Goal: Task Accomplishment & Management: Manage account settings

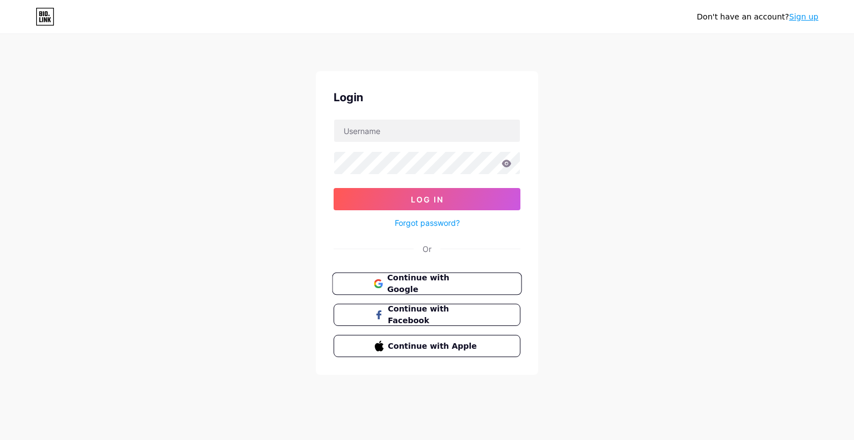
click at [399, 276] on span "Continue with Google" at bounding box center [433, 284] width 93 height 24
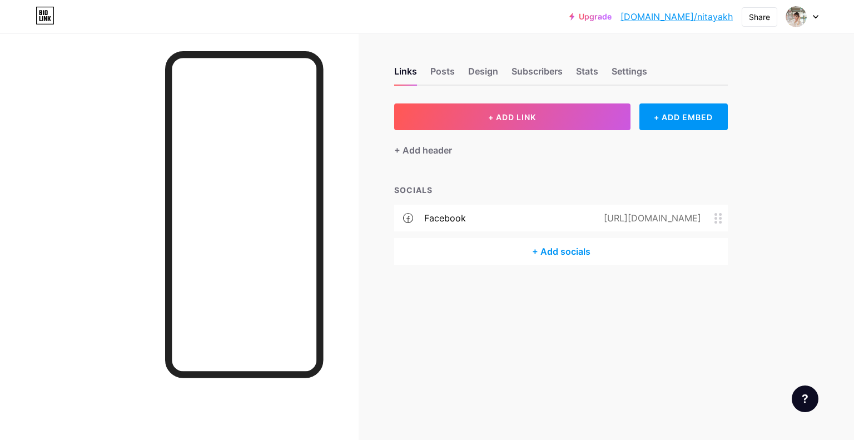
click at [714, 217] on icon at bounding box center [718, 218] width 8 height 11
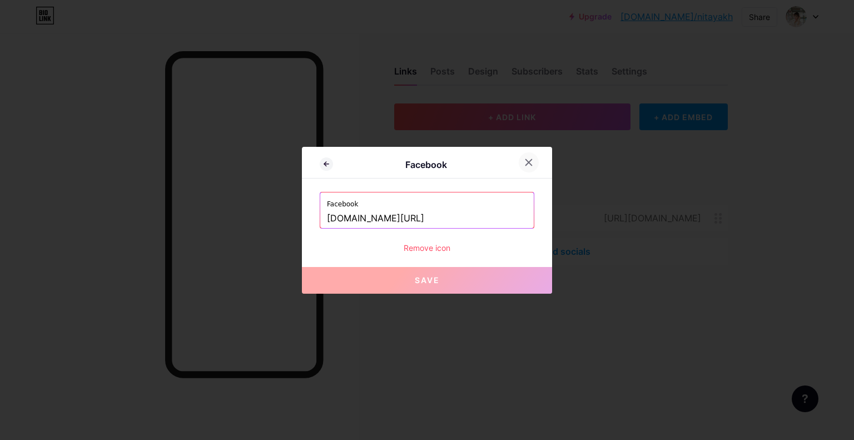
click at [523, 163] on div at bounding box center [529, 162] width 20 height 20
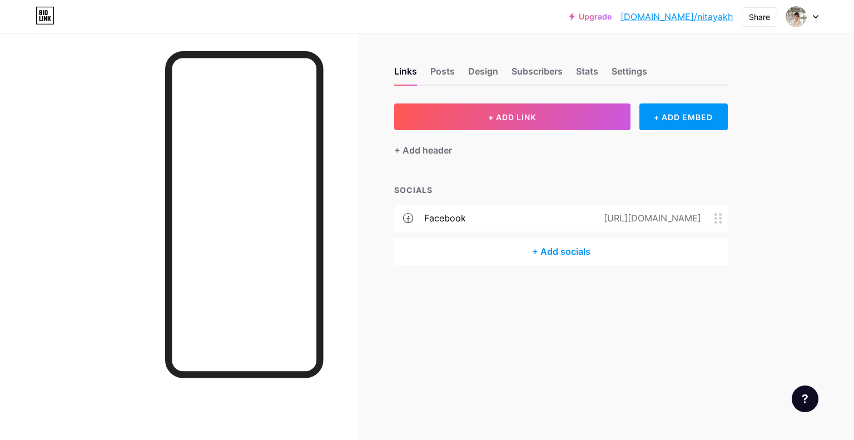
click at [408, 221] on icon at bounding box center [408, 218] width 10 height 10
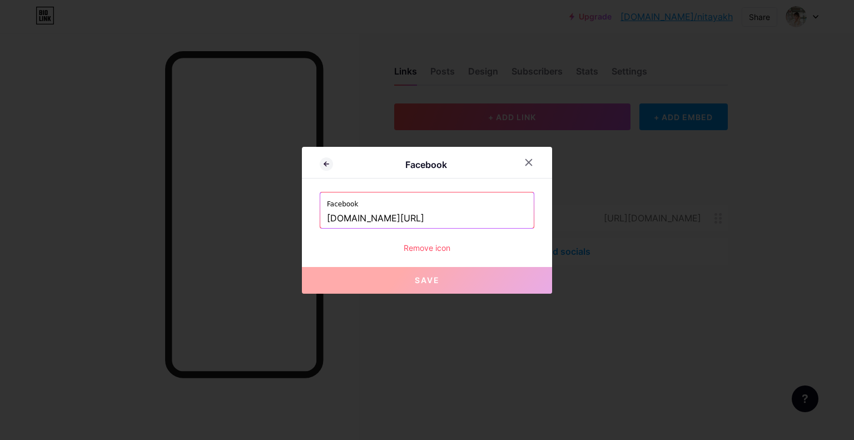
click at [523, 172] on div at bounding box center [535, 162] width 33 height 20
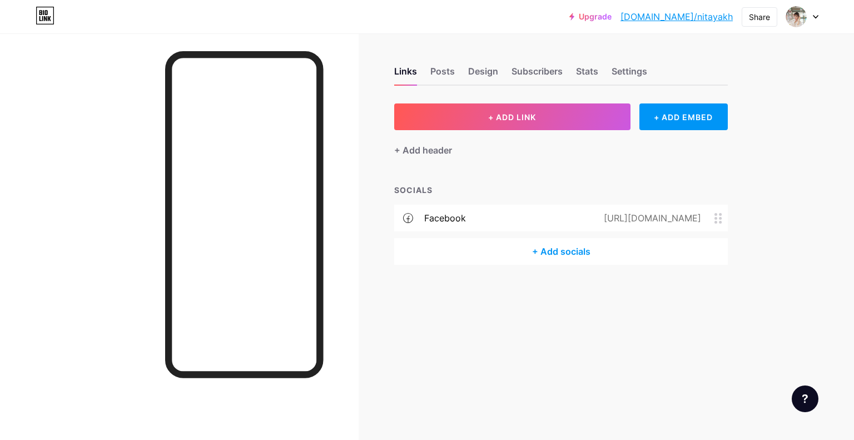
click at [545, 250] on div "+ Add socials" at bounding box center [561, 251] width 334 height 27
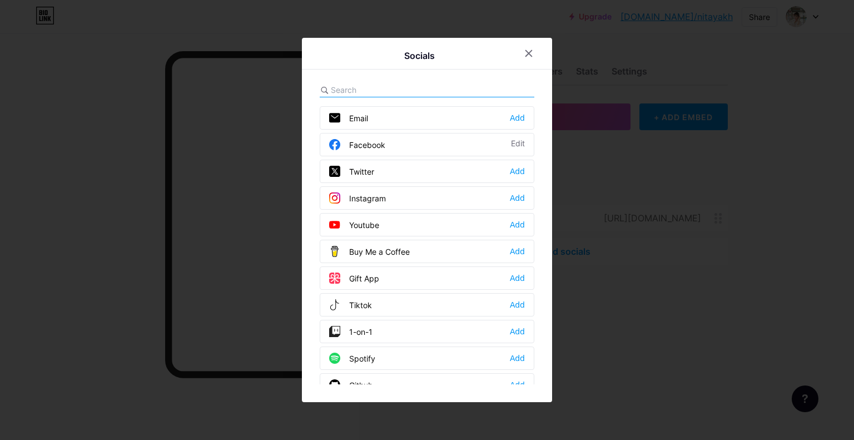
click at [437, 85] on div at bounding box center [427, 90] width 215 height 14
click at [350, 91] on input "text" at bounding box center [392, 90] width 123 height 12
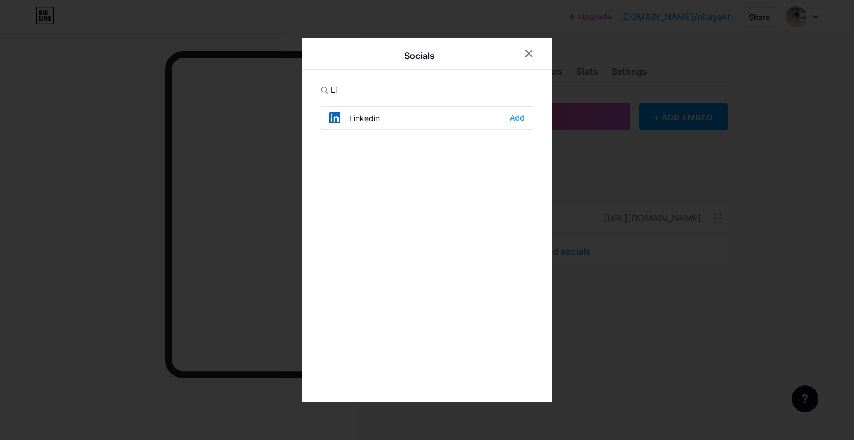
type input "L"
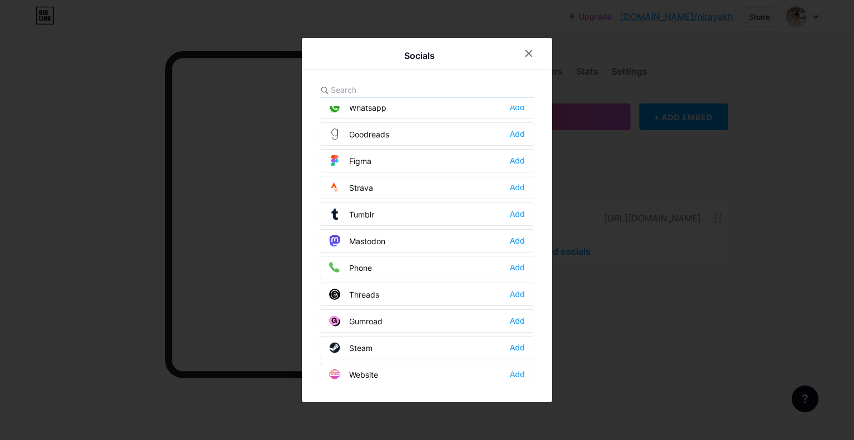
scroll to position [992, 0]
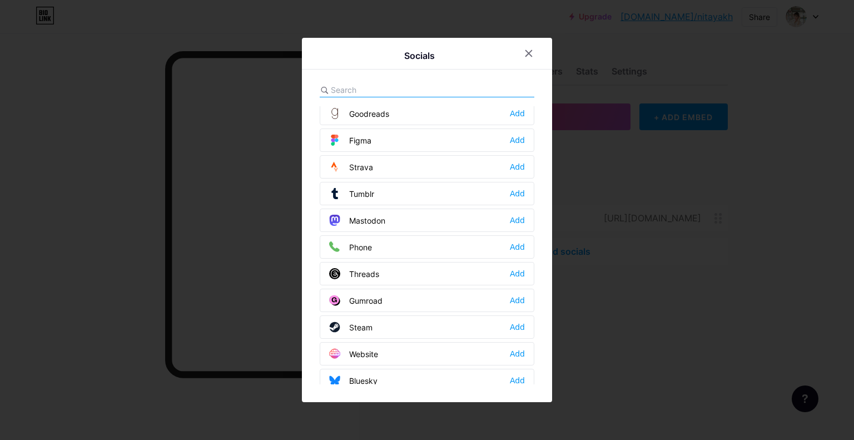
click at [528, 44] on div at bounding box center [529, 53] width 20 height 20
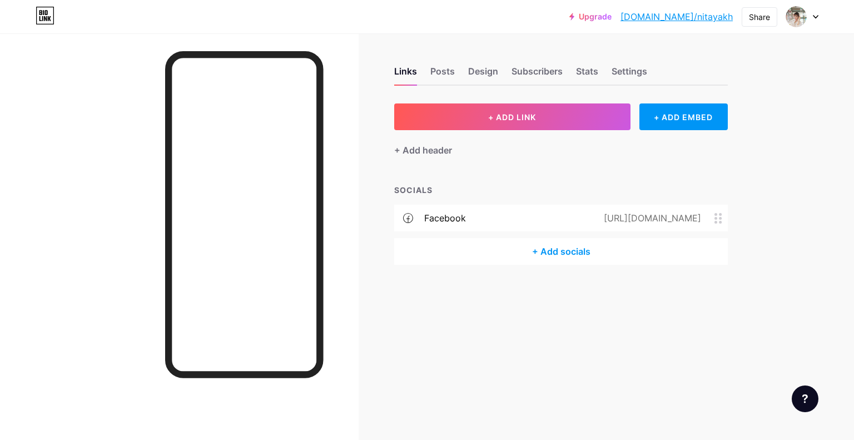
click at [405, 217] on icon at bounding box center [408, 218] width 10 height 10
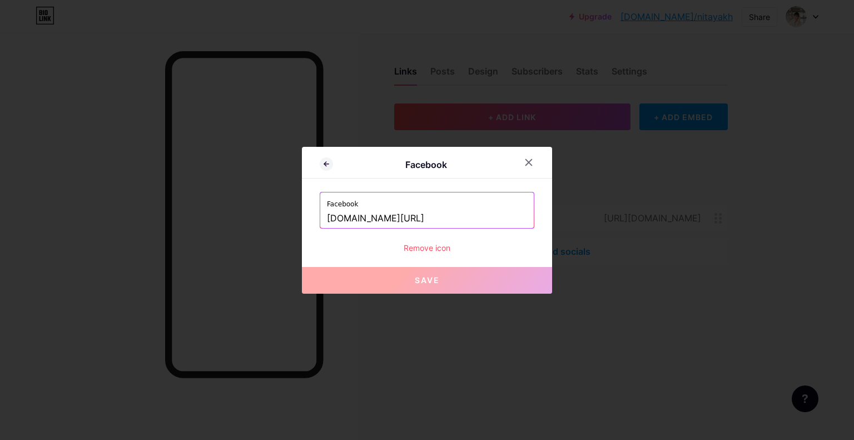
click at [436, 246] on div "Remove icon" at bounding box center [427, 248] width 215 height 12
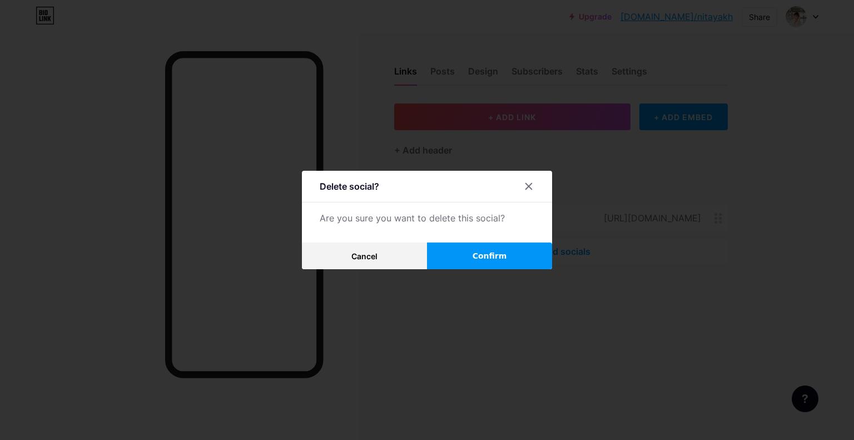
click at [513, 250] on button "Confirm" at bounding box center [489, 255] width 125 height 27
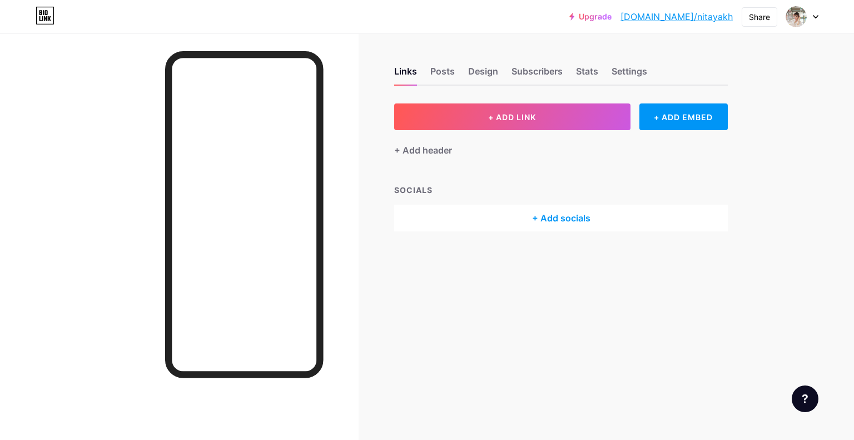
click at [554, 224] on div "+ Add socials" at bounding box center [561, 218] width 334 height 27
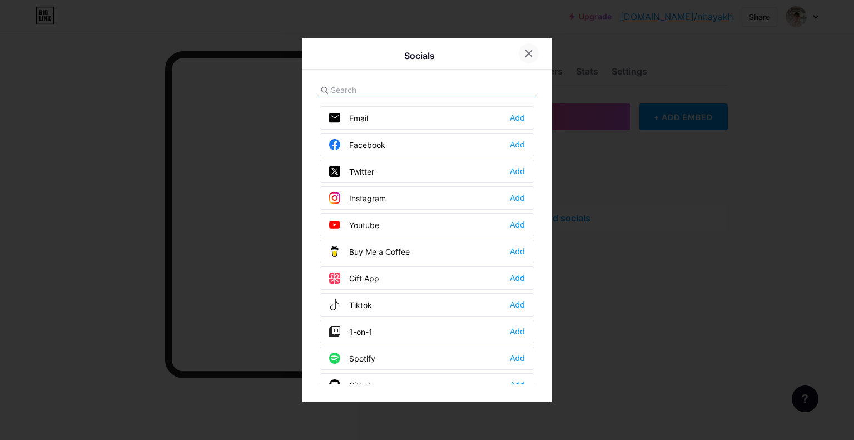
click at [531, 55] on icon at bounding box center [528, 53] width 9 height 9
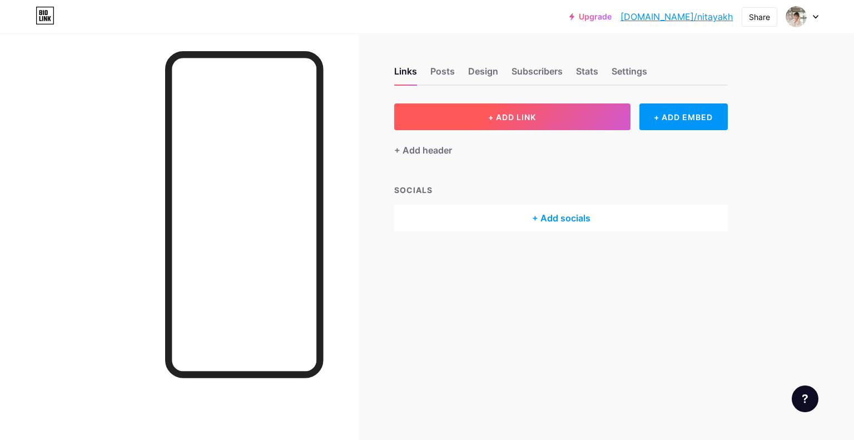
click at [531, 117] on span "+ ADD LINK" at bounding box center [512, 116] width 48 height 9
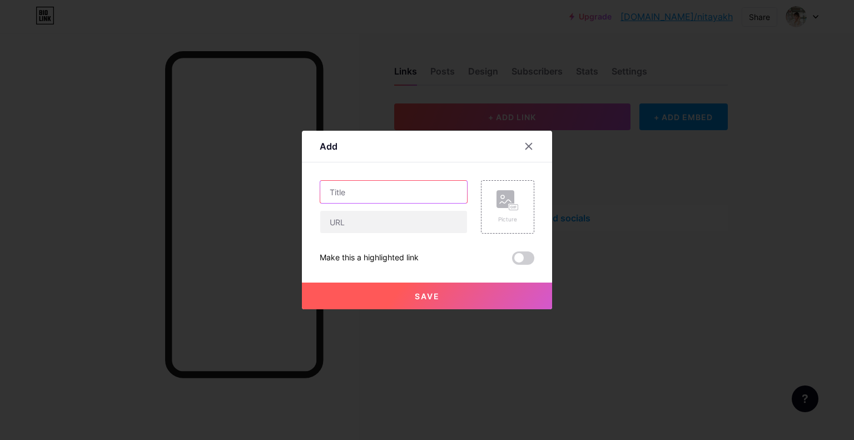
drag, startPoint x: 365, startPoint y: 185, endPoint x: 359, endPoint y: 200, distance: 15.9
click at [363, 188] on input "text" at bounding box center [393, 192] width 147 height 22
type input "M"
type input "BUS12167 กลุ่ม 95"
click at [320, 181] on div "BUS12167 กลุ่ม 95" at bounding box center [394, 191] width 148 height 23
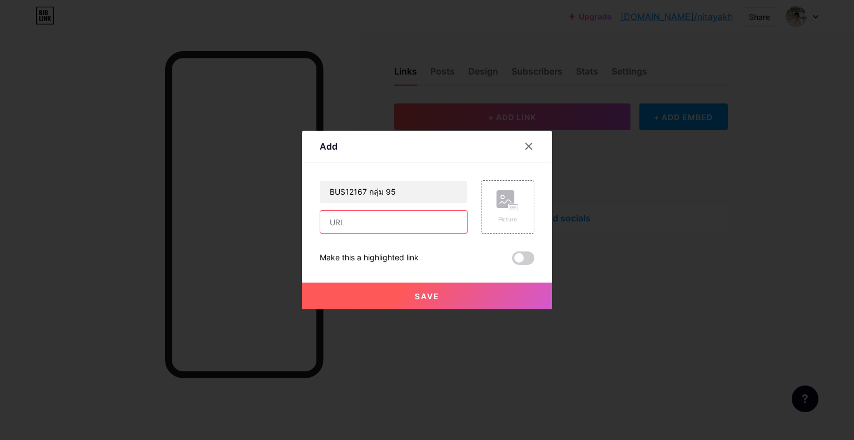
click at [352, 226] on input "text" at bounding box center [393, 222] width 147 height 22
paste input "[URL][DOMAIN_NAME]"
type input "[URL][DOMAIN_NAME]"
click at [514, 202] on rect at bounding box center [505, 199] width 18 height 18
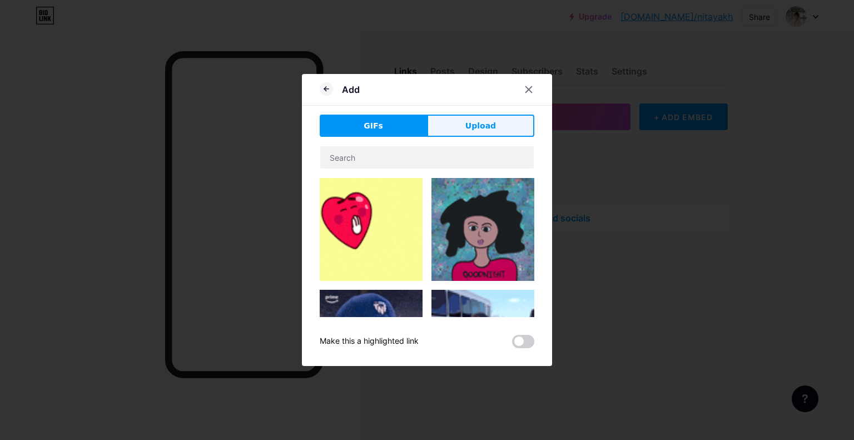
click at [480, 131] on span "Upload" at bounding box center [480, 126] width 31 height 12
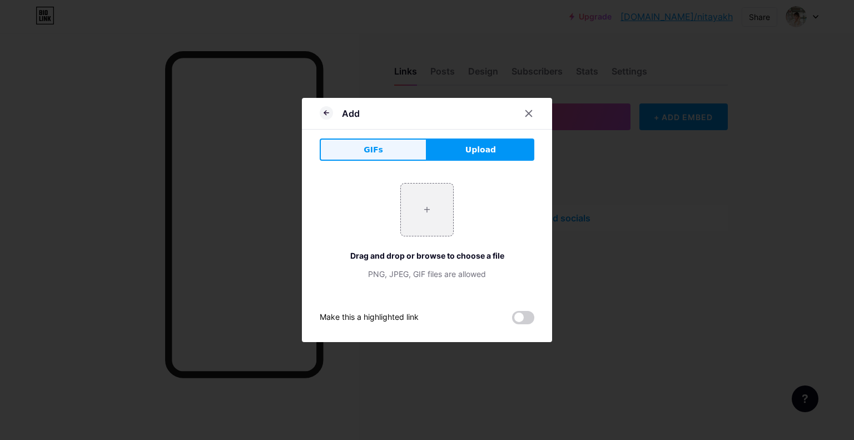
click at [378, 153] on span "GIFs" at bounding box center [373, 150] width 19 height 12
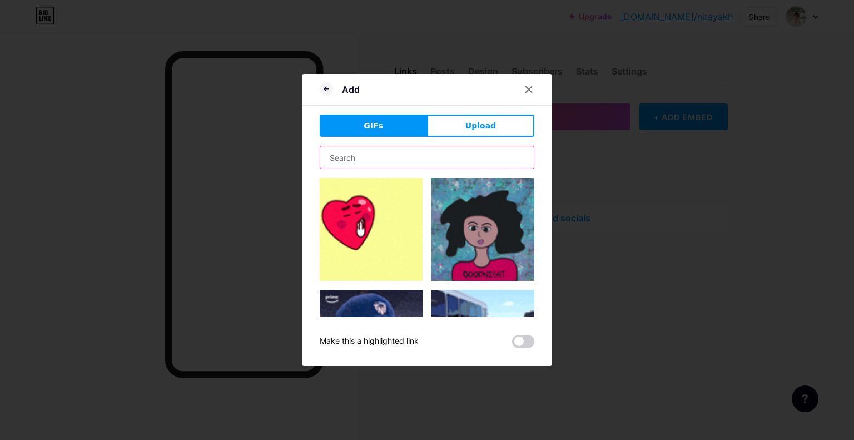
click at [381, 164] on input "text" at bounding box center [426, 157] width 213 height 22
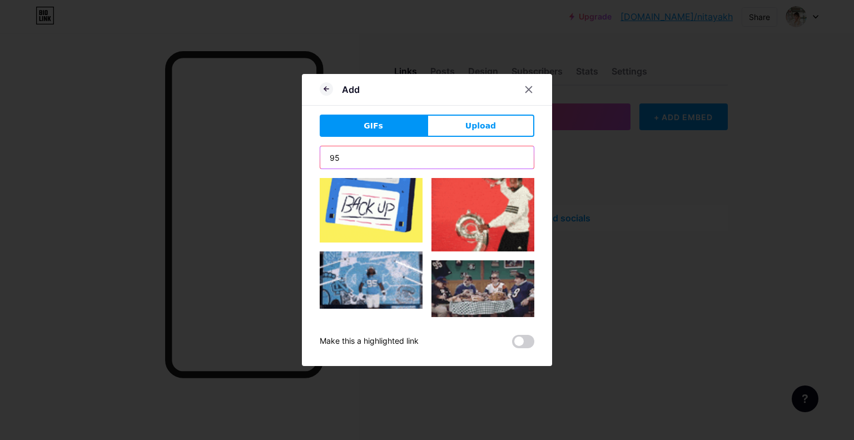
scroll to position [2030, 0]
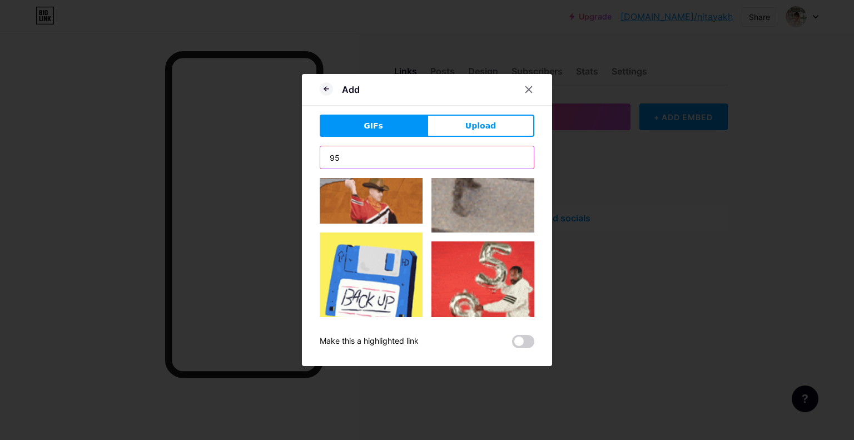
type input "95"
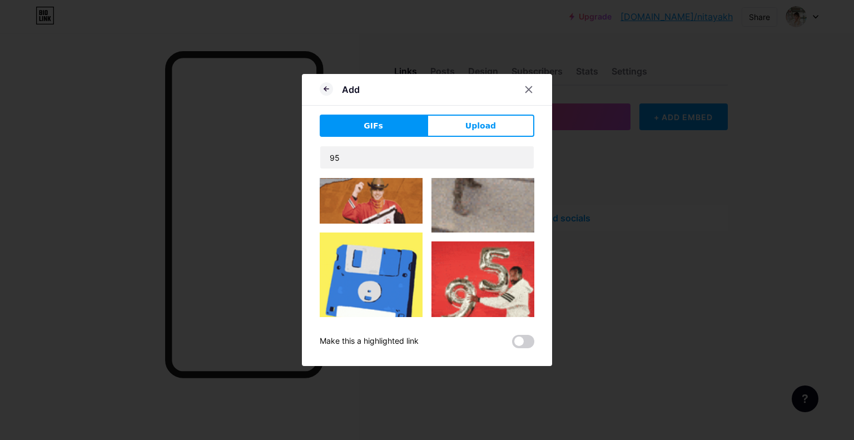
click at [478, 241] on img at bounding box center [482, 292] width 103 height 103
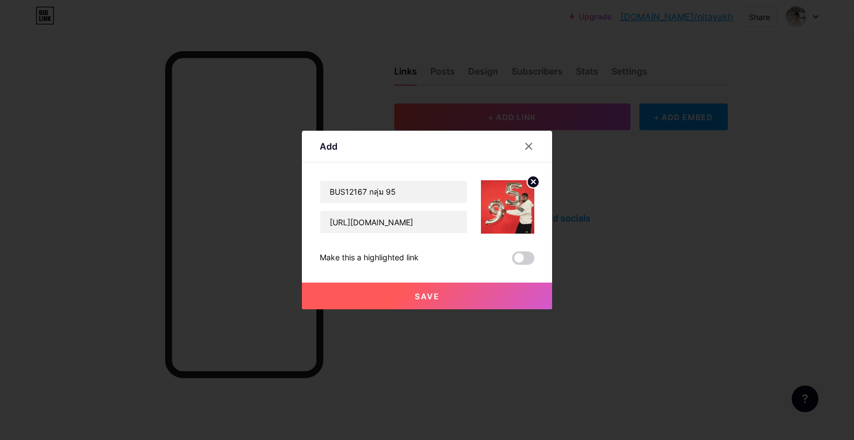
click at [435, 297] on span "Save" at bounding box center [427, 295] width 25 height 9
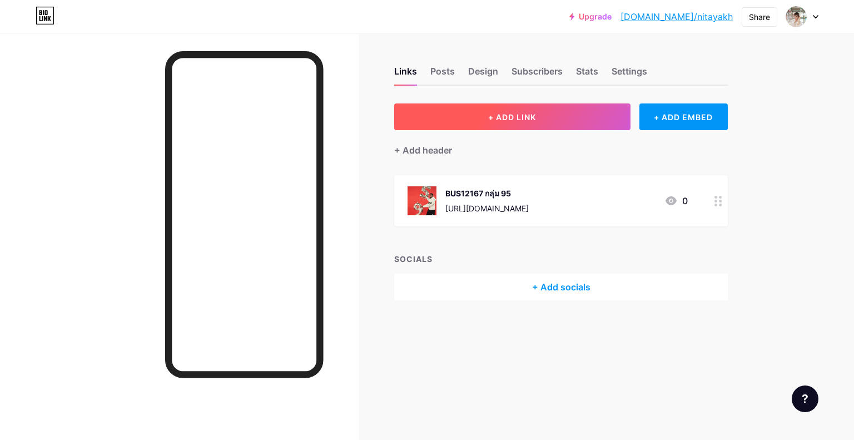
click at [489, 120] on span "+ ADD LINK" at bounding box center [512, 116] width 48 height 9
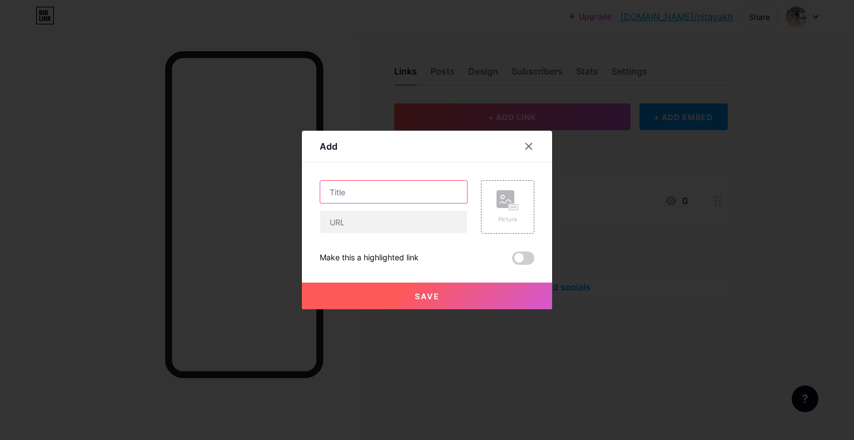
click at [422, 196] on input "text" at bounding box center [393, 192] width 147 height 22
type input "?"
type input "MKT392 กลุ่ม 95"
click at [393, 222] on input "text" at bounding box center [393, 222] width 147 height 22
click at [391, 218] on input "text" at bounding box center [393, 222] width 147 height 22
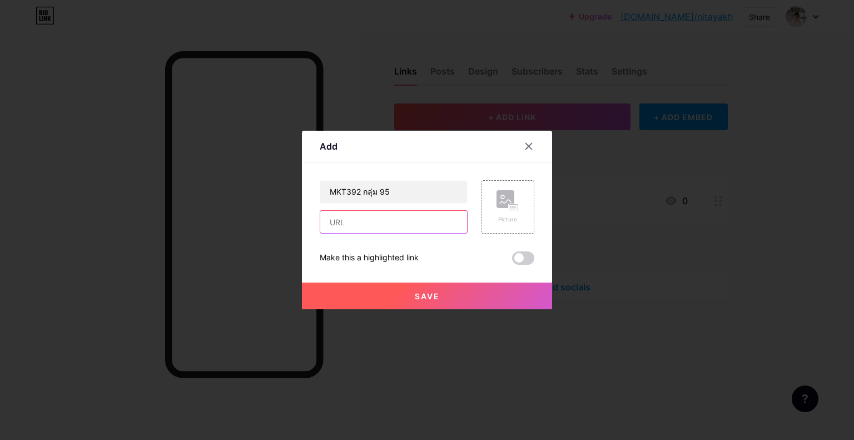
paste input "[URL][DOMAIN_NAME]"
type input "[URL][DOMAIN_NAME]"
click at [510, 214] on div "Picture" at bounding box center [507, 206] width 22 height 33
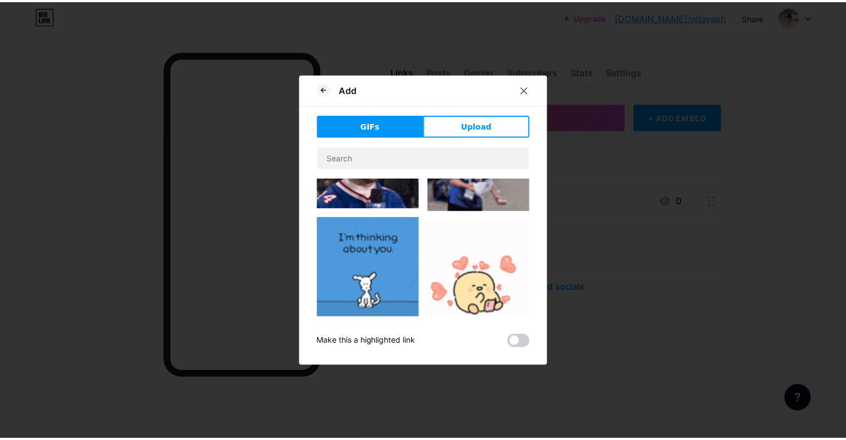
scroll to position [185, 0]
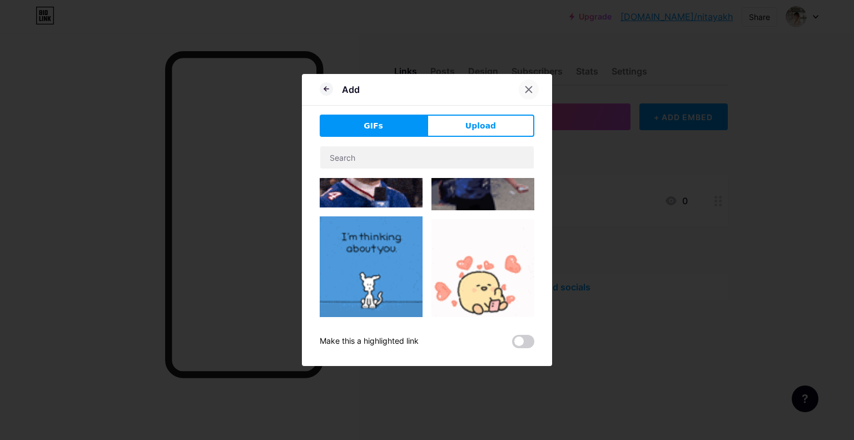
click at [530, 92] on icon at bounding box center [529, 90] width 6 height 6
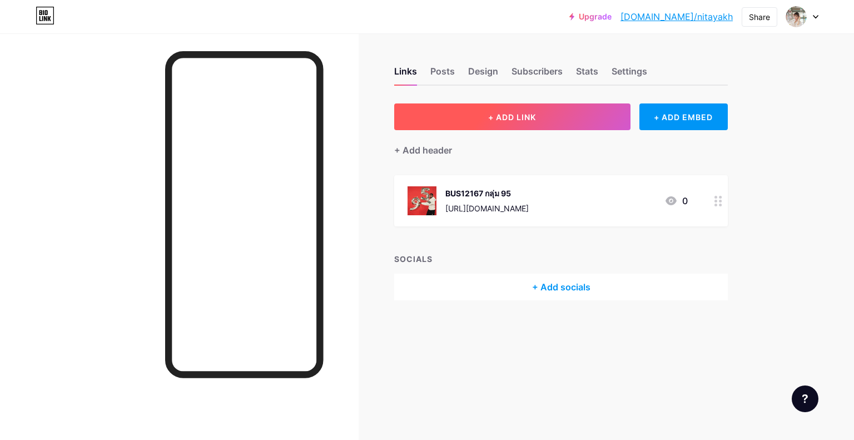
click at [491, 118] on span "+ ADD LINK" at bounding box center [512, 116] width 48 height 9
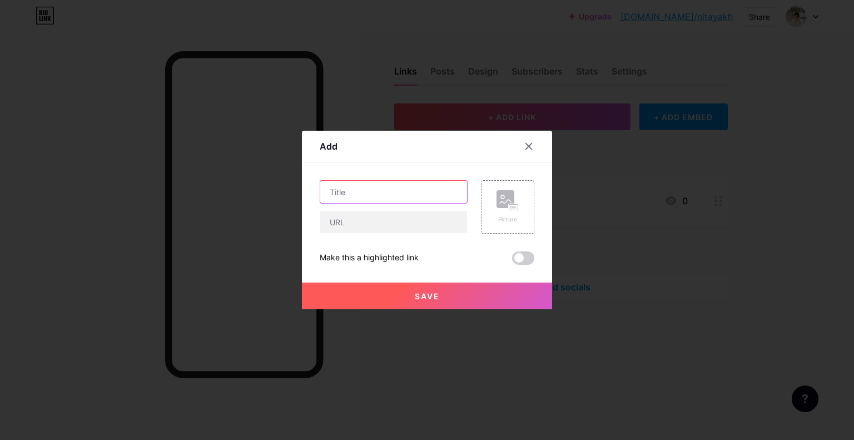
click at [389, 195] on input "text" at bounding box center [393, 192] width 147 height 22
click at [381, 228] on input "text" at bounding box center [393, 222] width 147 height 22
paste input "[URL][DOMAIN_NAME]"
type input "[URL][DOMAIN_NAME]"
click at [362, 188] on input "text" at bounding box center [393, 192] width 147 height 22
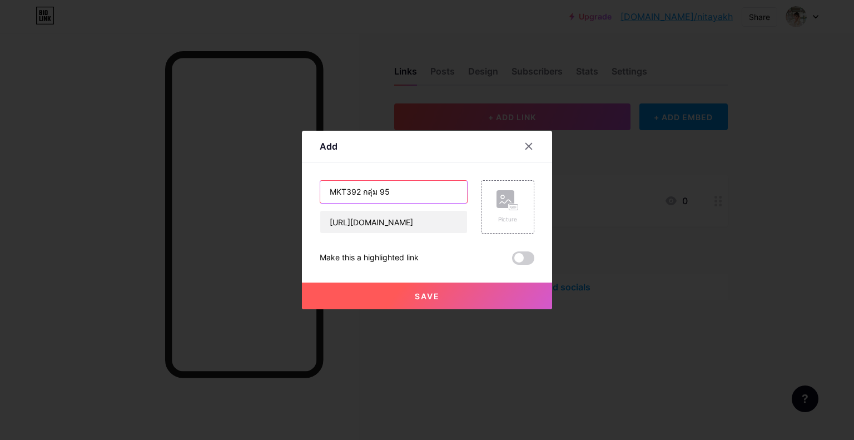
type input "MKT392 กลุ่ม 95"
click at [401, 288] on button "Save" at bounding box center [427, 295] width 250 height 27
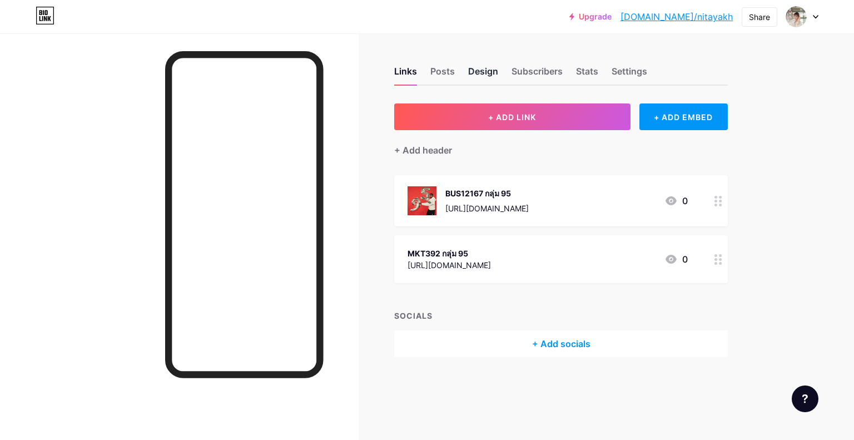
click at [478, 68] on div "Design" at bounding box center [483, 74] width 30 height 20
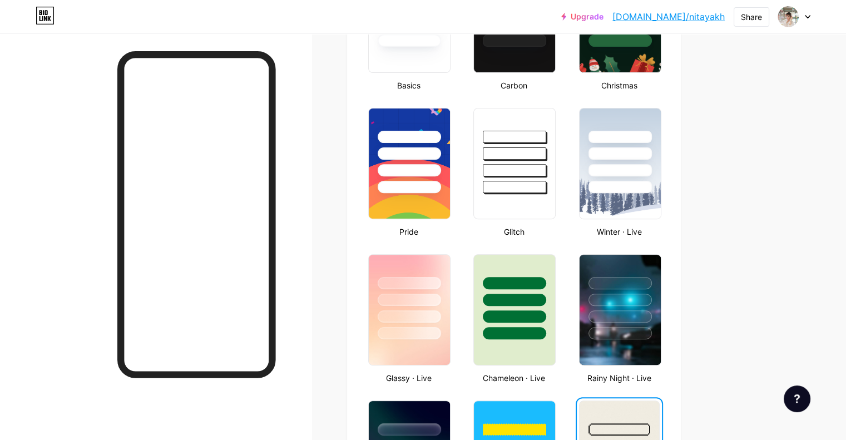
scroll to position [463, 0]
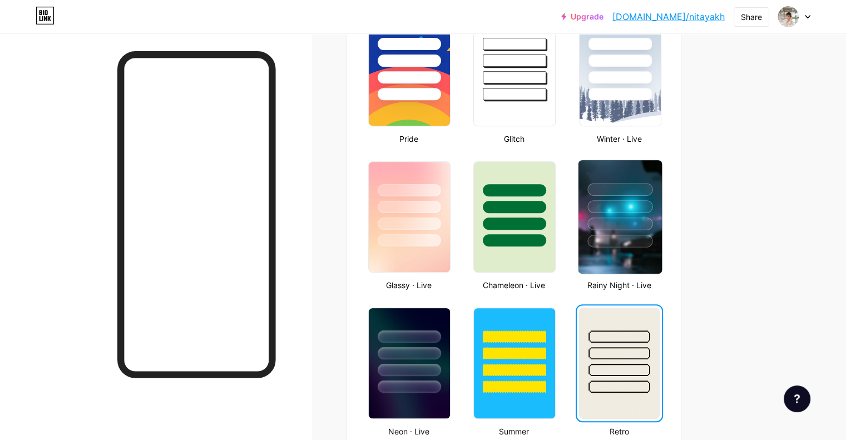
click at [661, 260] on img at bounding box center [619, 216] width 83 height 113
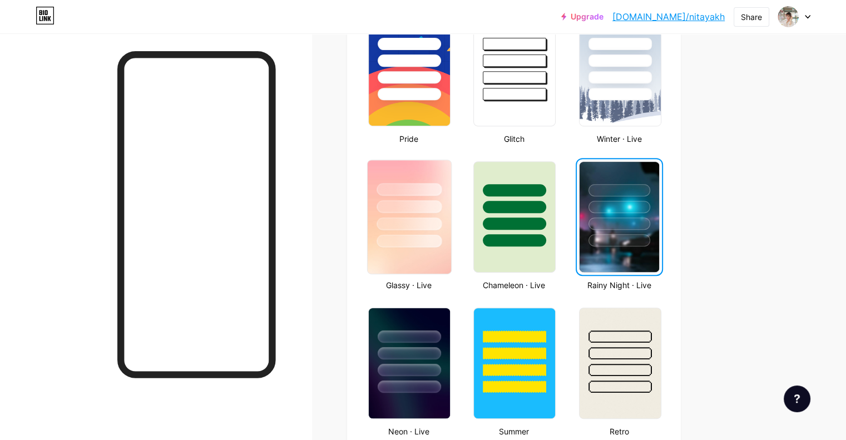
click at [447, 261] on img at bounding box center [408, 216] width 83 height 113
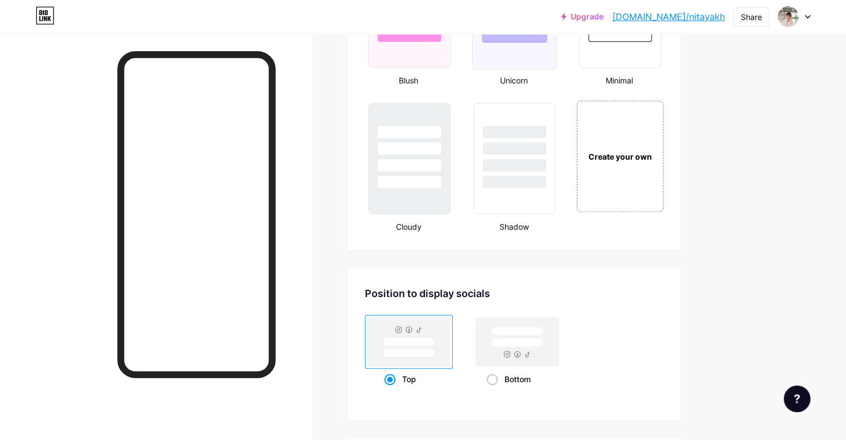
scroll to position [1297, 0]
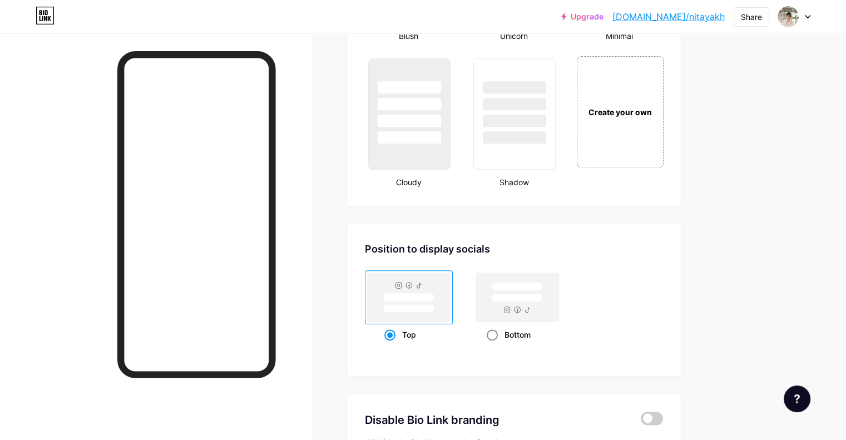
click at [543, 282] on rect at bounding box center [516, 286] width 51 height 8
click at [494, 345] on input "Bottom" at bounding box center [489, 348] width 7 height 7
radio input "true"
click at [434, 294] on rect at bounding box center [408, 297] width 51 height 8
click at [391, 345] on input "Top" at bounding box center [387, 348] width 7 height 7
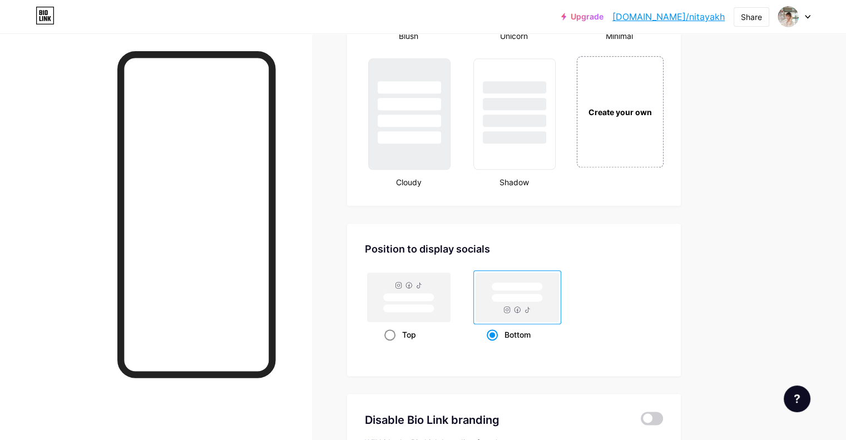
radio input "true"
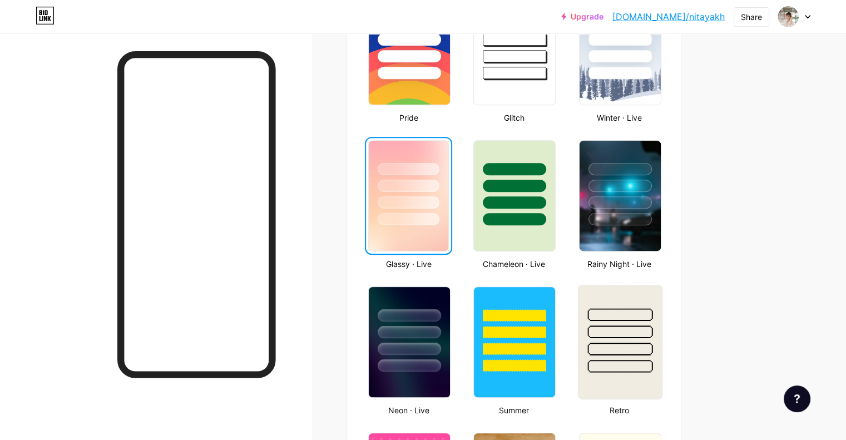
scroll to position [463, 0]
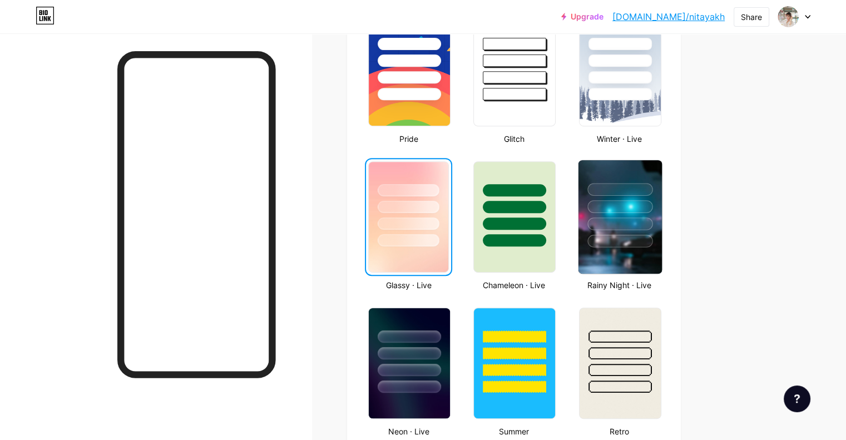
click at [636, 251] on img at bounding box center [619, 216] width 83 height 113
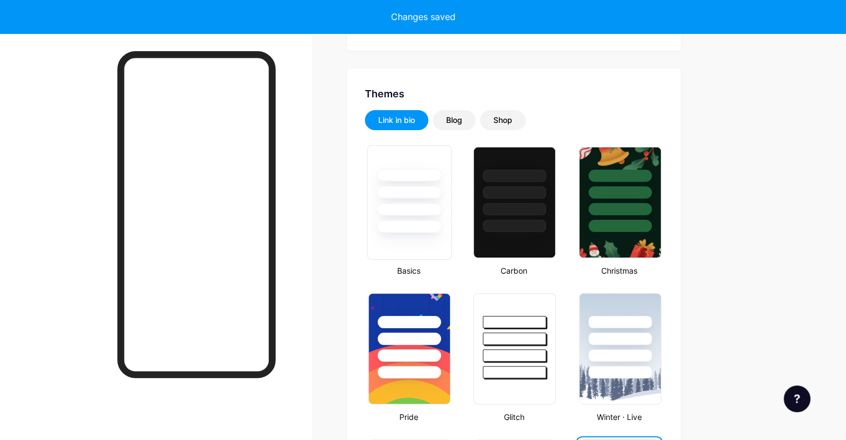
scroll to position [92, 0]
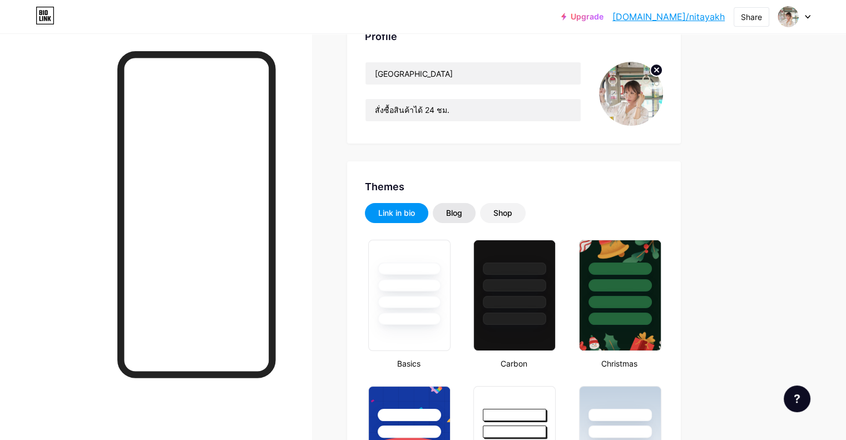
click at [462, 207] on div "Blog" at bounding box center [454, 212] width 16 height 11
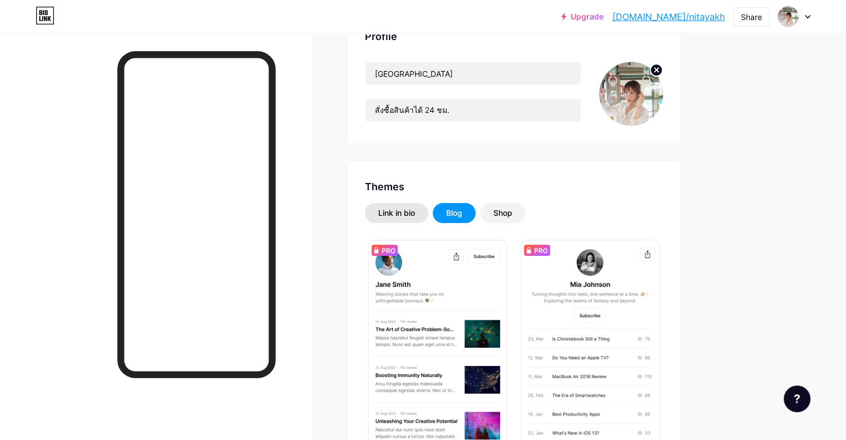
click at [415, 211] on div "Link in bio" at bounding box center [396, 212] width 37 height 11
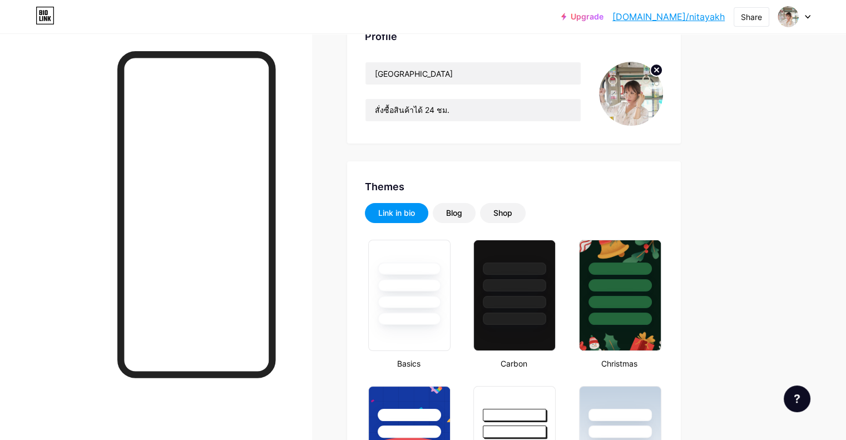
scroll to position [0, 0]
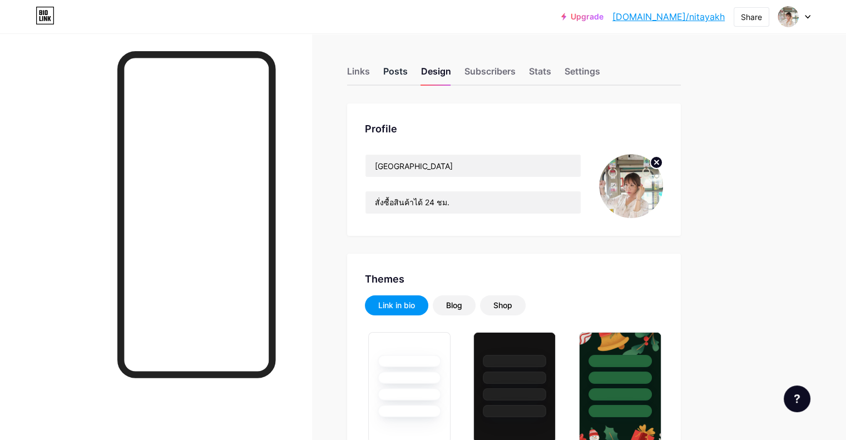
click at [407, 75] on div "Posts" at bounding box center [395, 74] width 24 height 20
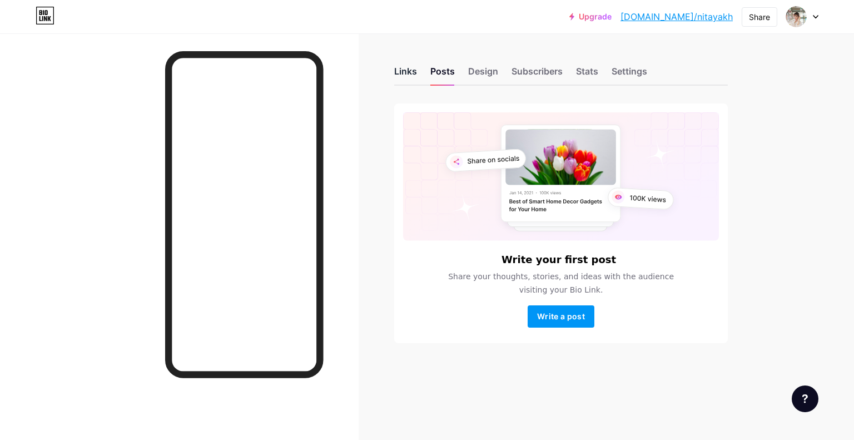
click at [397, 72] on div "Links" at bounding box center [405, 74] width 23 height 20
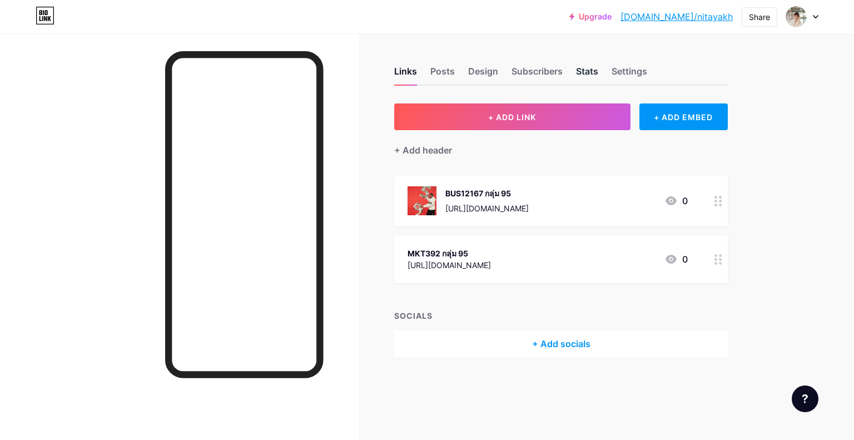
click at [586, 67] on div "Stats" at bounding box center [587, 74] width 22 height 20
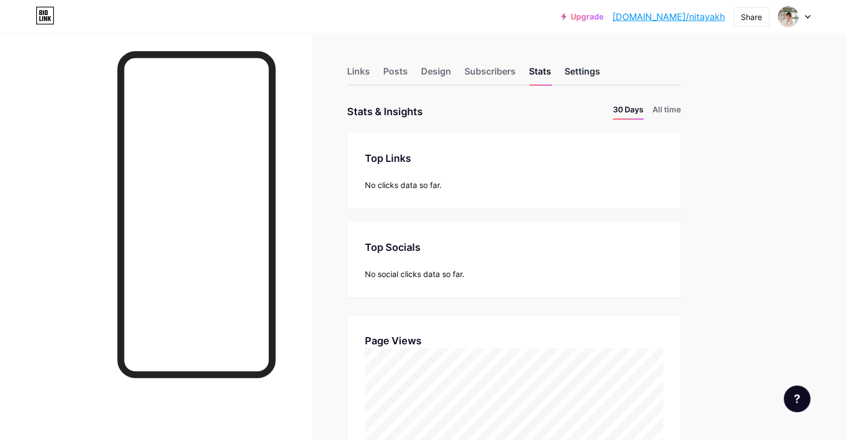
click at [600, 67] on div "Settings" at bounding box center [582, 74] width 36 height 20
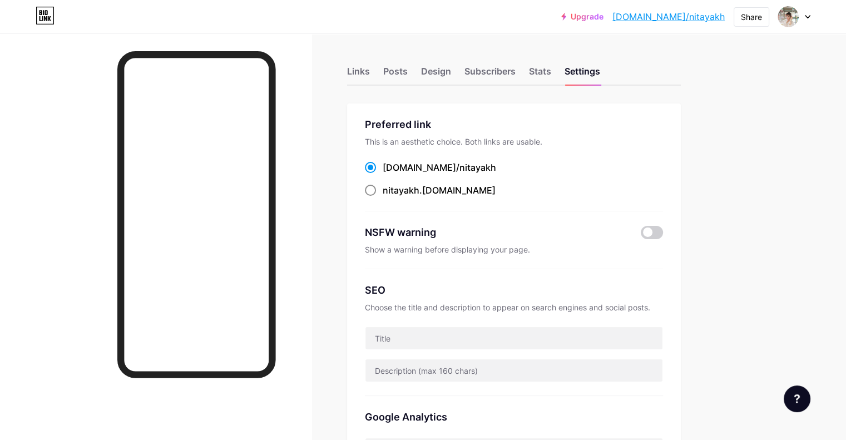
click at [419, 188] on span "nitayakh" at bounding box center [400, 190] width 37 height 11
click at [390, 197] on input "nitayakh .[DOMAIN_NAME]" at bounding box center [385, 200] width 7 height 7
radio input "true"
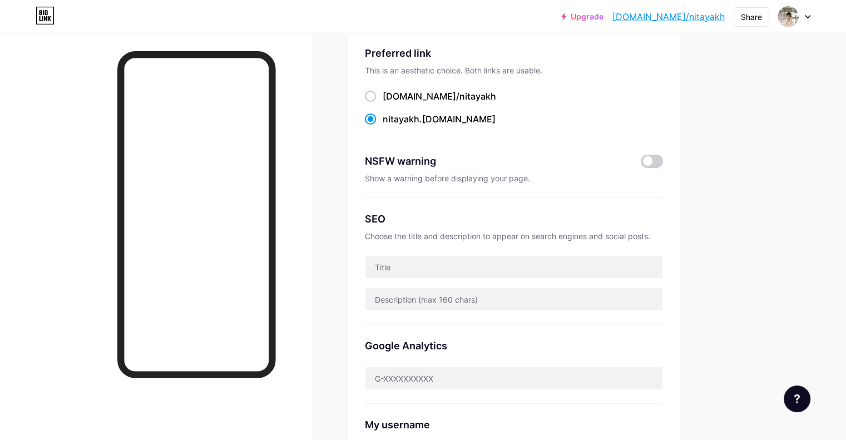
scroll to position [92, 0]
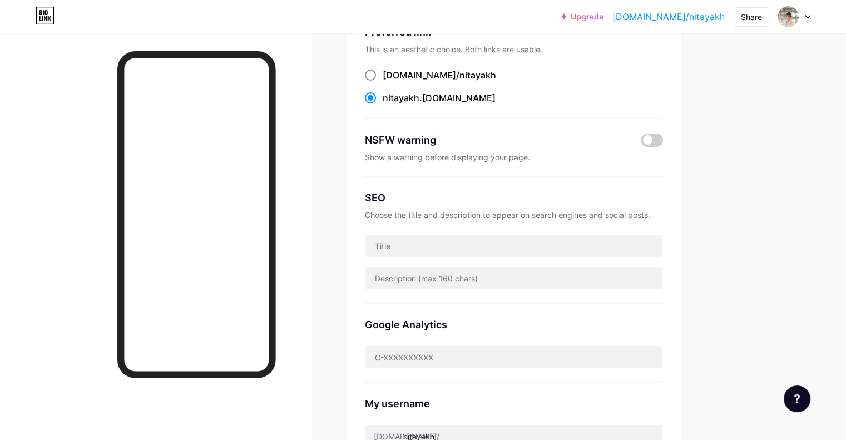
click at [451, 73] on div "[DOMAIN_NAME]/ nitayakh" at bounding box center [438, 74] width 113 height 13
click at [390, 82] on input "[DOMAIN_NAME]/ nitayakh" at bounding box center [385, 85] width 7 height 7
radio input "true"
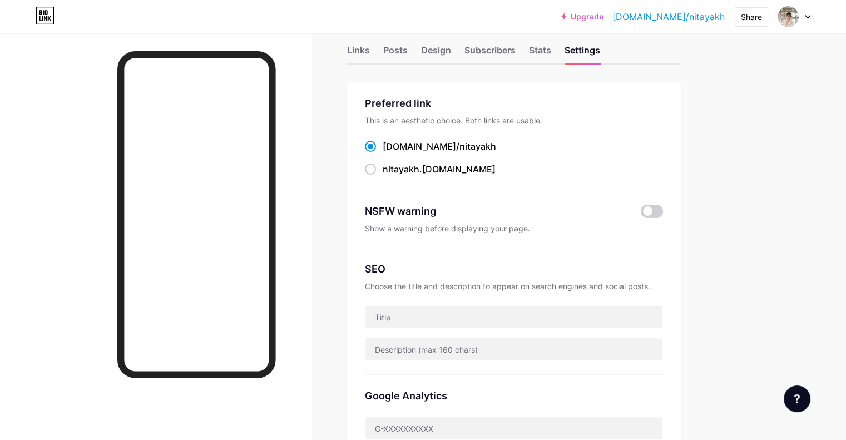
scroll to position [0, 0]
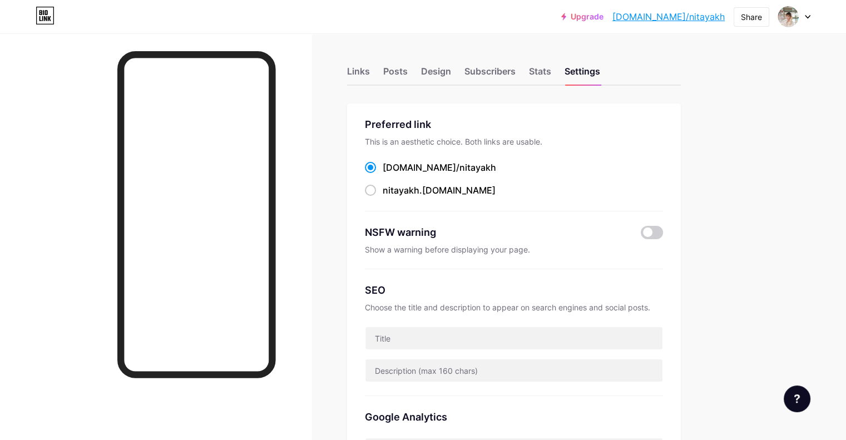
click at [579, 62] on div "Links Posts Design Subscribers Stats Settings" at bounding box center [514, 66] width 334 height 39
click at [551, 69] on div "Stats" at bounding box center [540, 74] width 22 height 20
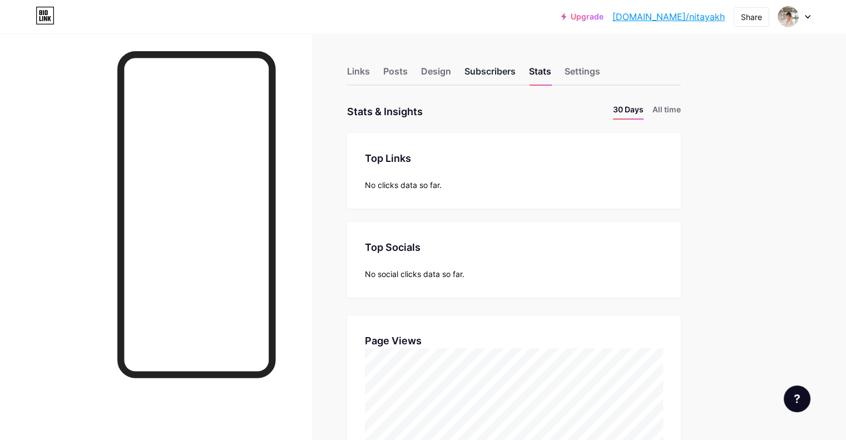
scroll to position [440, 845]
click at [370, 64] on div "Links" at bounding box center [358, 74] width 23 height 20
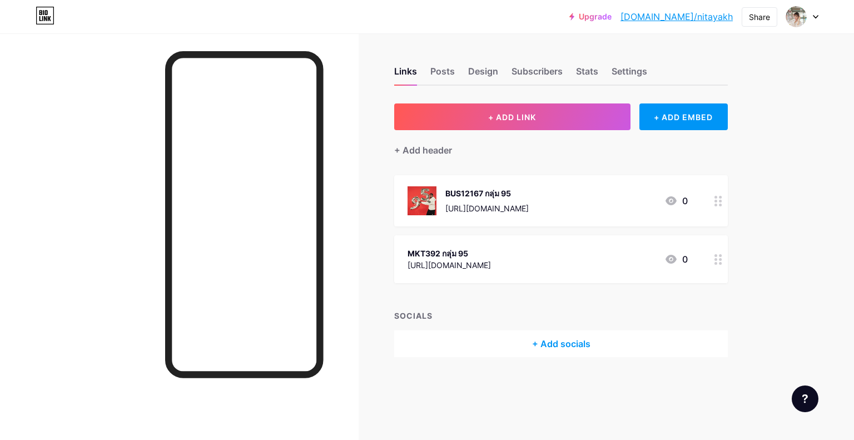
drag, startPoint x: 442, startPoint y: 72, endPoint x: 443, endPoint y: 63, distance: 8.9
click at [443, 63] on div "Links Posts Design Subscribers Stats Settings" at bounding box center [561, 66] width 334 height 39
click at [435, 73] on div "Posts" at bounding box center [442, 74] width 24 height 20
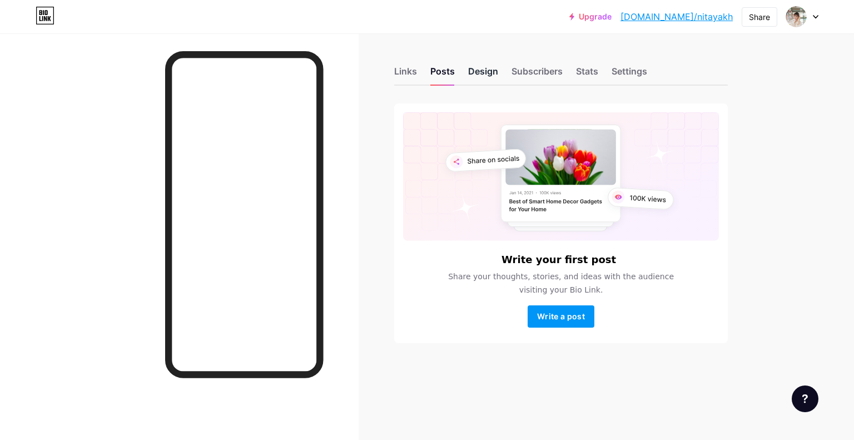
click at [487, 78] on div "Design" at bounding box center [483, 74] width 30 height 20
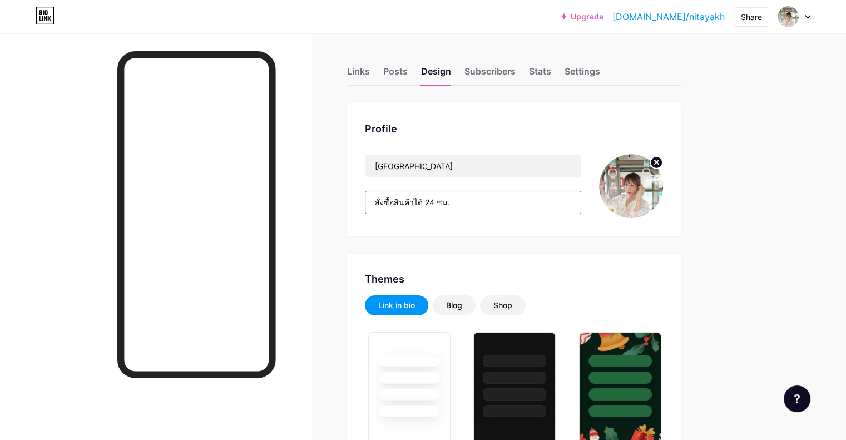
drag, startPoint x: 516, startPoint y: 200, endPoint x: 355, endPoint y: 198, distance: 161.8
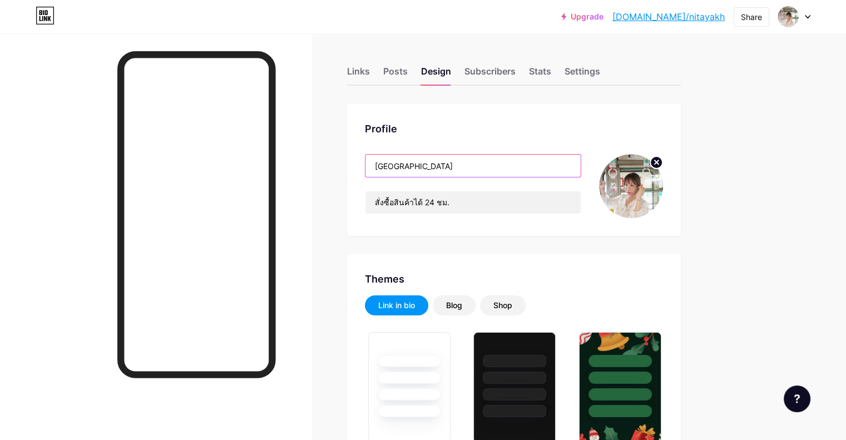
click at [420, 161] on input "[GEOGRAPHIC_DATA]" at bounding box center [472, 166] width 215 height 22
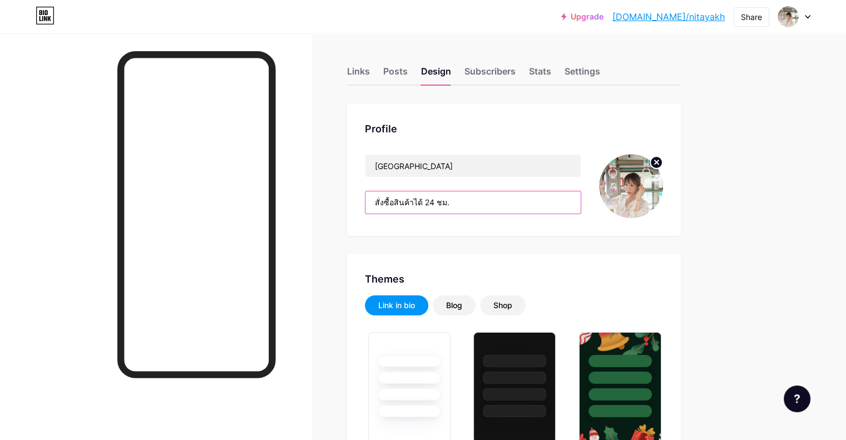
drag, startPoint x: 561, startPoint y: 207, endPoint x: 362, endPoint y: 222, distance: 200.1
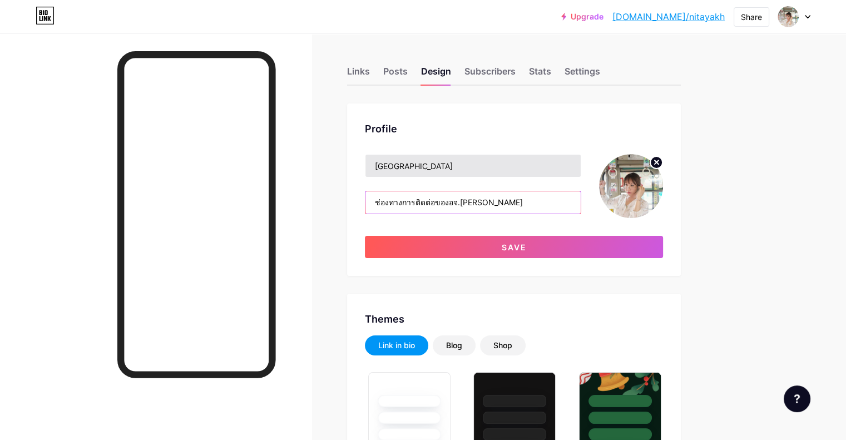
type input "ช่องทางการติดต่อของอจ.[PERSON_NAME]"
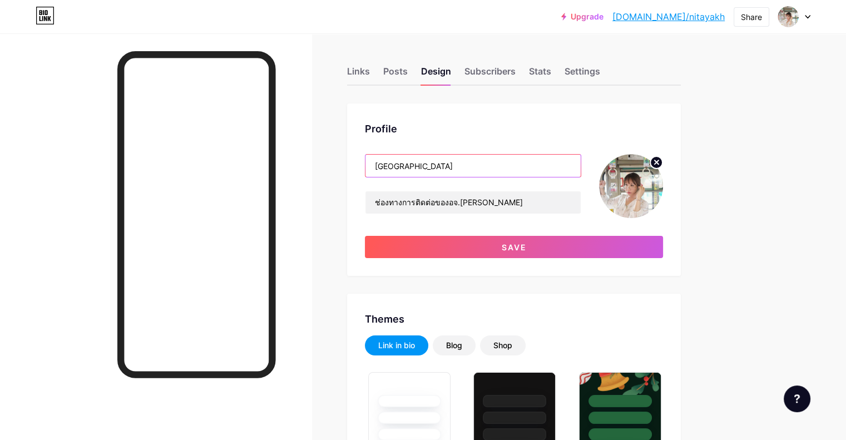
click at [525, 160] on input "[GEOGRAPHIC_DATA]" at bounding box center [472, 166] width 215 height 22
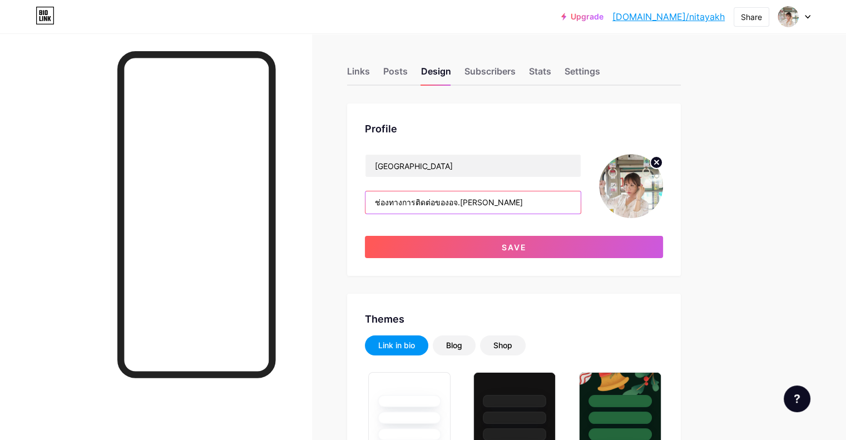
click at [527, 195] on input "ช่องทางการติดต่อของอจ.[PERSON_NAME]" at bounding box center [472, 202] width 215 height 22
click at [663, 179] on img at bounding box center [631, 186] width 64 height 64
click at [663, 185] on img at bounding box center [631, 186] width 64 height 64
click at [662, 156] on circle at bounding box center [656, 162] width 12 height 12
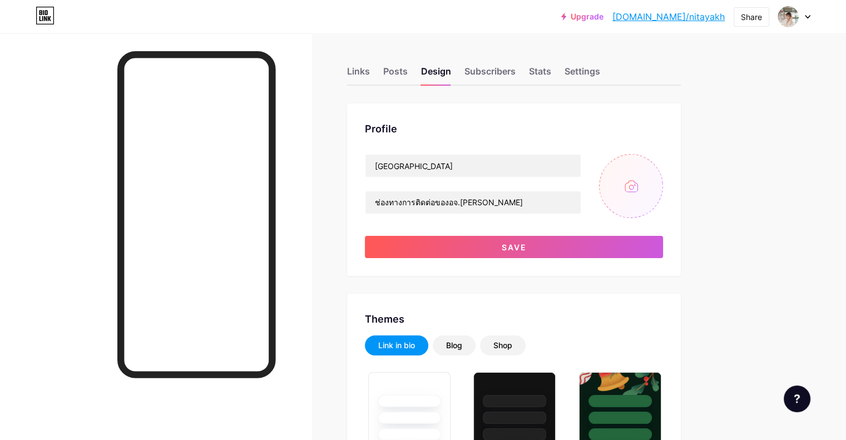
click at [663, 177] on input "file" at bounding box center [631, 186] width 64 height 64
type input "C:\fakepath\รูปเต็มตัว.jpg"
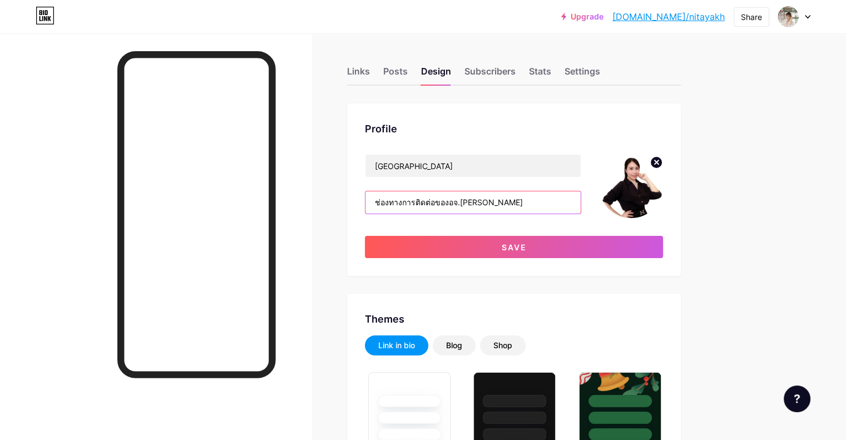
click at [420, 207] on input "ช่องทางการติดต่อของอจ.[PERSON_NAME]" at bounding box center [472, 202] width 215 height 22
click at [435, 198] on input "รวมช่องทางการติดต่อของอจ.[PERSON_NAME]" at bounding box center [472, 202] width 215 height 22
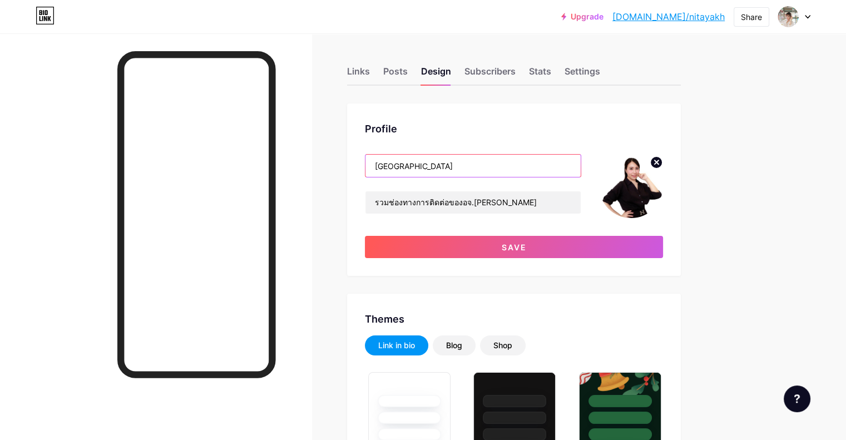
click at [447, 157] on input "[GEOGRAPHIC_DATA]" at bounding box center [472, 166] width 215 height 22
click at [457, 172] on input "[GEOGRAPHIC_DATA]" at bounding box center [472, 166] width 215 height 22
click at [422, 164] on input "[GEOGRAPHIC_DATA]" at bounding box center [472, 166] width 215 height 22
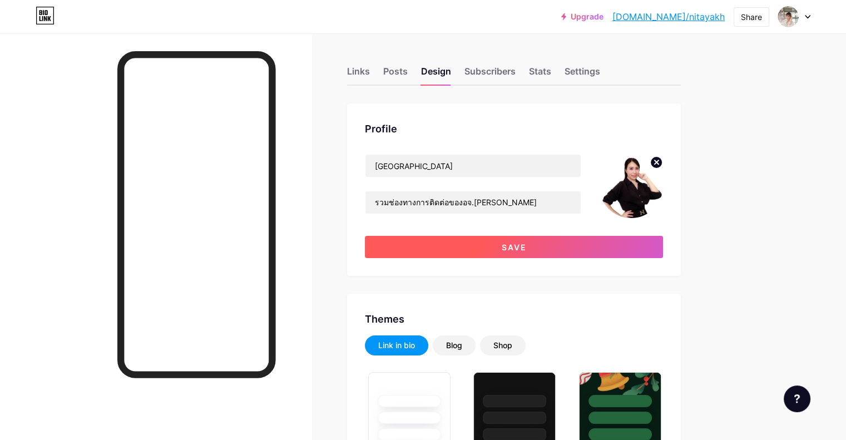
click at [497, 254] on button "Save" at bounding box center [514, 247] width 298 height 22
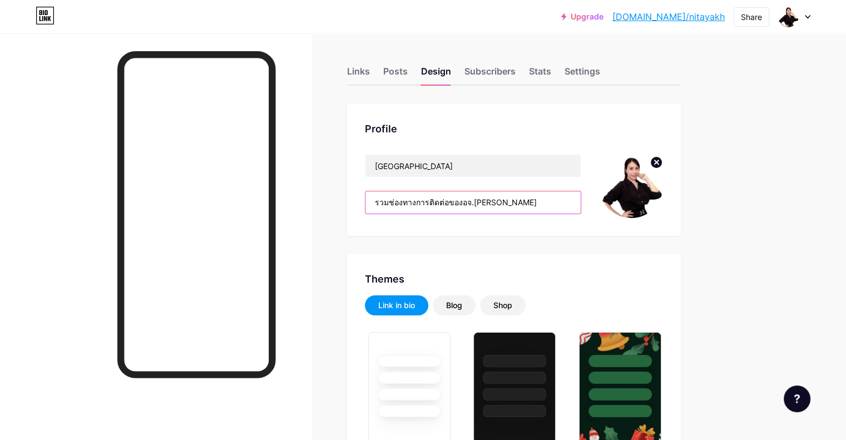
click at [545, 201] on input "รวมช่องทางการติดต่อของอจ.[PERSON_NAME]" at bounding box center [472, 202] width 215 height 22
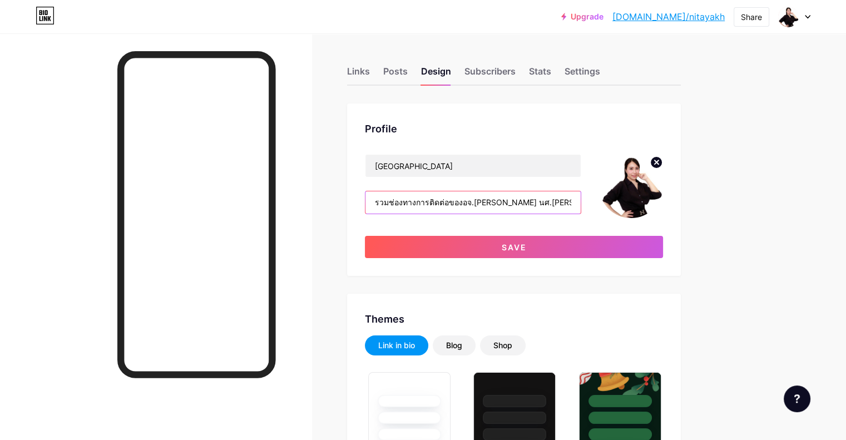
scroll to position [0, 6]
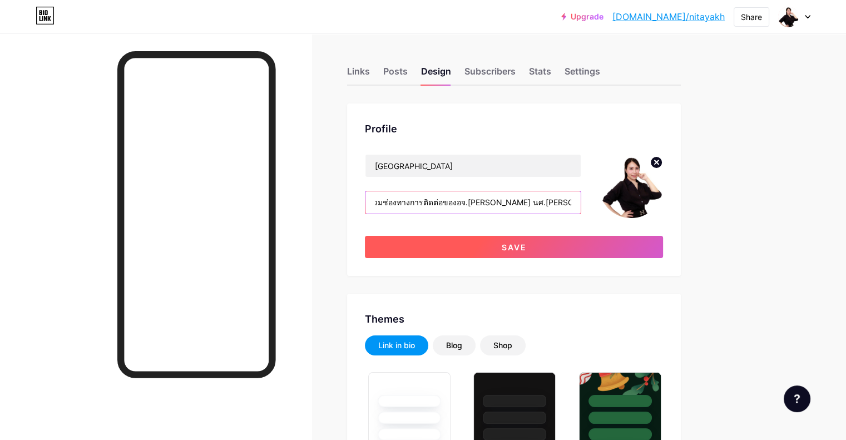
type input "รวมช่องทางการติดต่อของอจ.[PERSON_NAME] นศ.[PERSON_NAME]เข้าให้ถูกกลุ่มนะคะ"
click at [546, 243] on button "Save" at bounding box center [514, 247] width 298 height 22
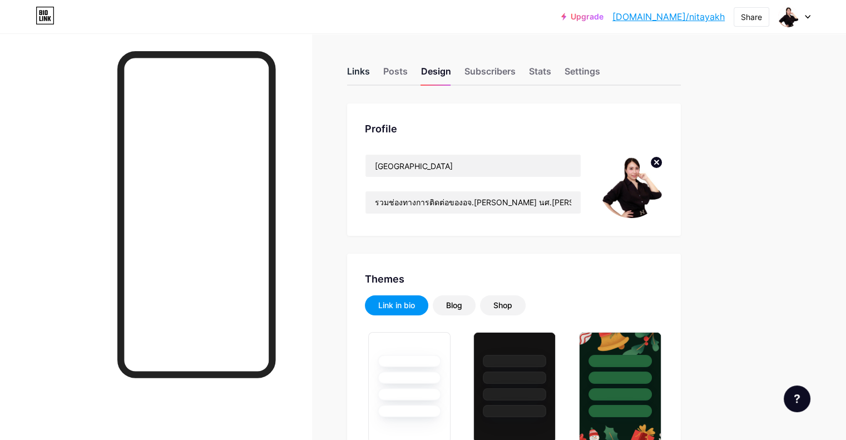
click at [370, 66] on div "Links" at bounding box center [358, 74] width 23 height 20
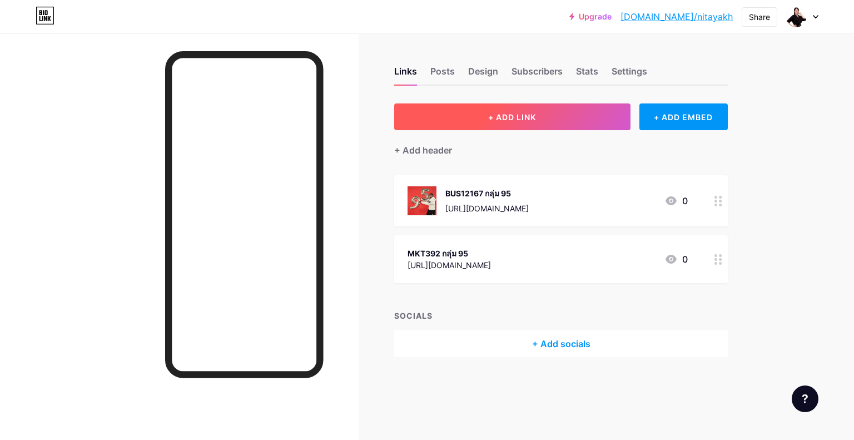
click at [445, 112] on button "+ ADD LINK" at bounding box center [512, 116] width 236 height 27
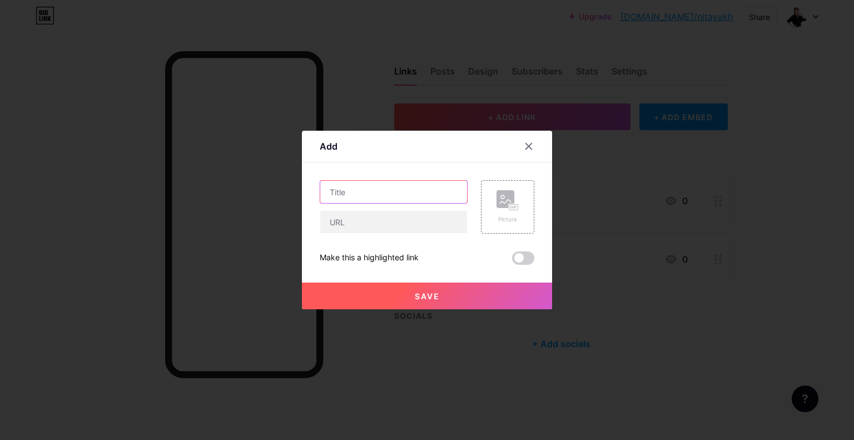
click at [398, 193] on input "text" at bounding box center [393, 192] width 147 height 22
type input "?"
type input "M"
type input "MKT38267 กลุ่ม 81 และ 82"
click at [364, 224] on input "text" at bounding box center [393, 222] width 147 height 22
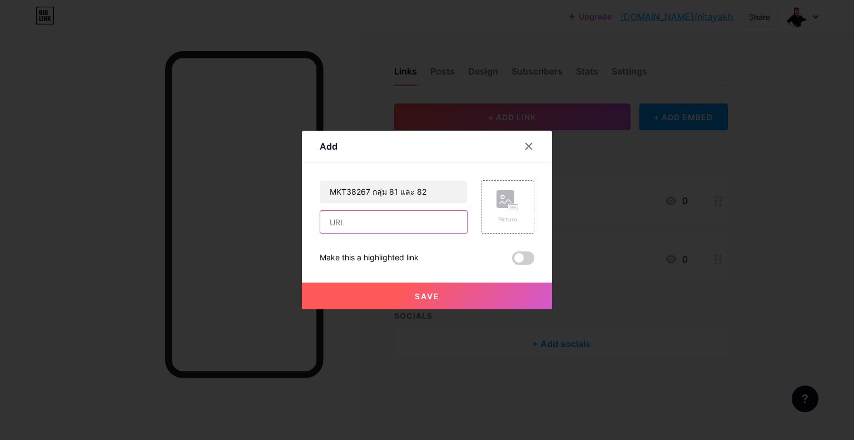
click at [434, 217] on input "text" at bounding box center [393, 222] width 147 height 22
paste input "[URL][DOMAIN_NAME]"
type input "[URL][DOMAIN_NAME]"
click at [455, 291] on button "Save" at bounding box center [427, 295] width 250 height 27
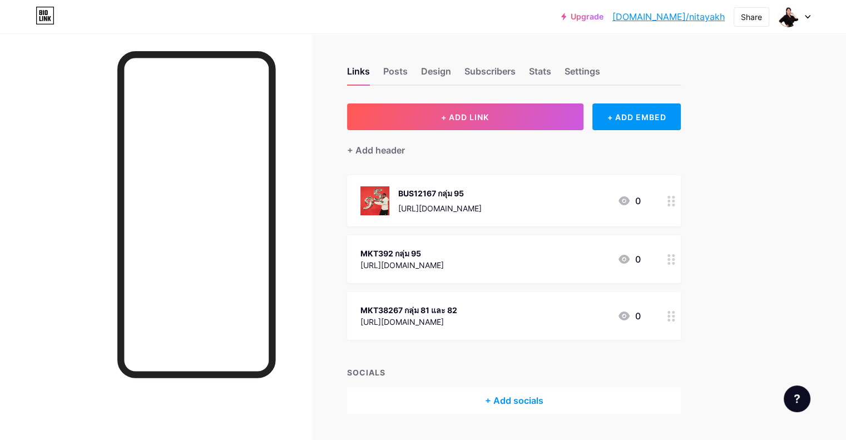
click at [619, 198] on div "BUS12167 กลุ่ม 95 [URL][DOMAIN_NAME] 0" at bounding box center [500, 200] width 280 height 29
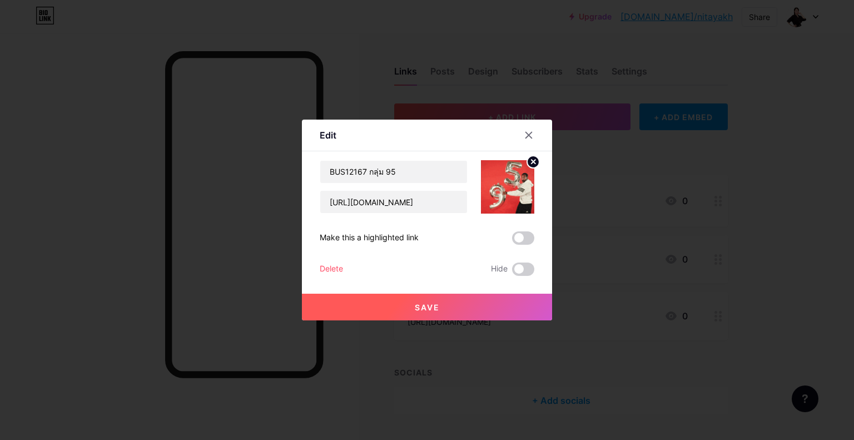
click at [534, 162] on icon at bounding box center [533, 162] width 4 height 4
click at [417, 301] on button "Save" at bounding box center [427, 307] width 250 height 27
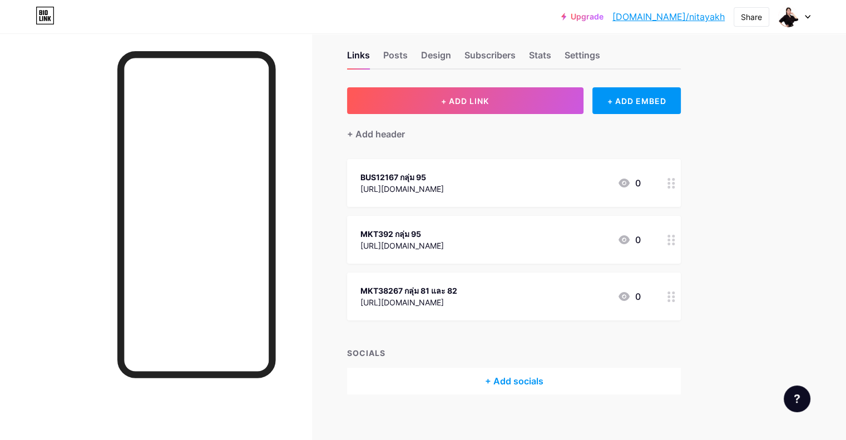
scroll to position [25, 0]
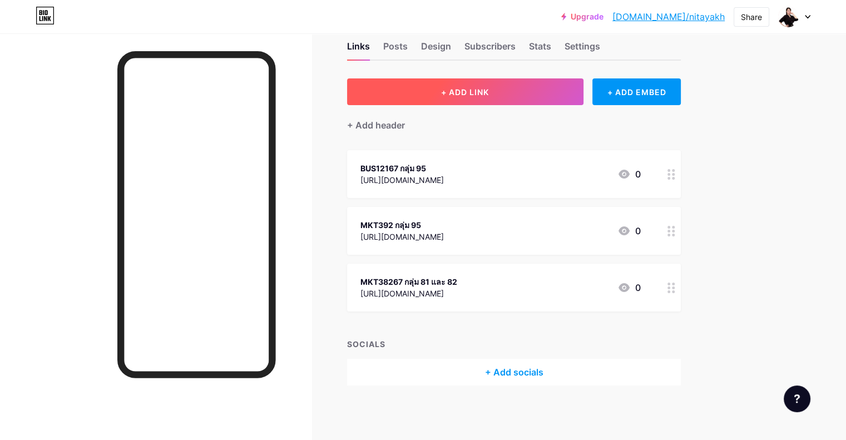
click at [479, 91] on button "+ ADD LINK" at bounding box center [465, 91] width 236 height 27
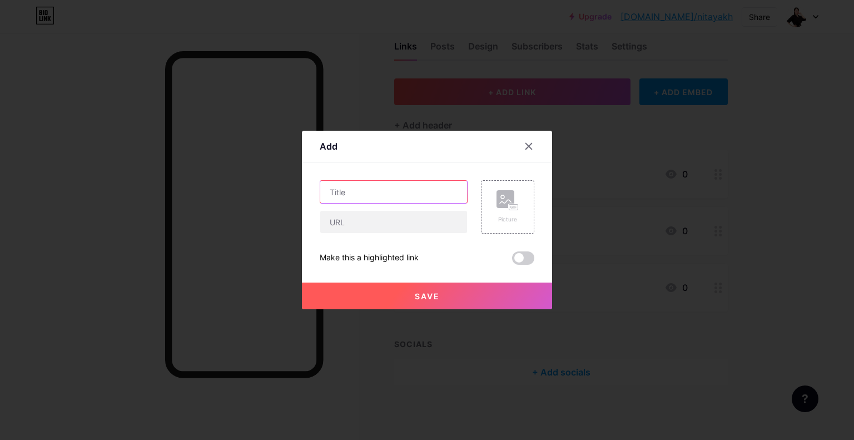
click at [395, 190] on input "text" at bounding box center [393, 192] width 147 height 22
type input "?"
type input "MKT"
click at [531, 141] on div at bounding box center [529, 146] width 20 height 20
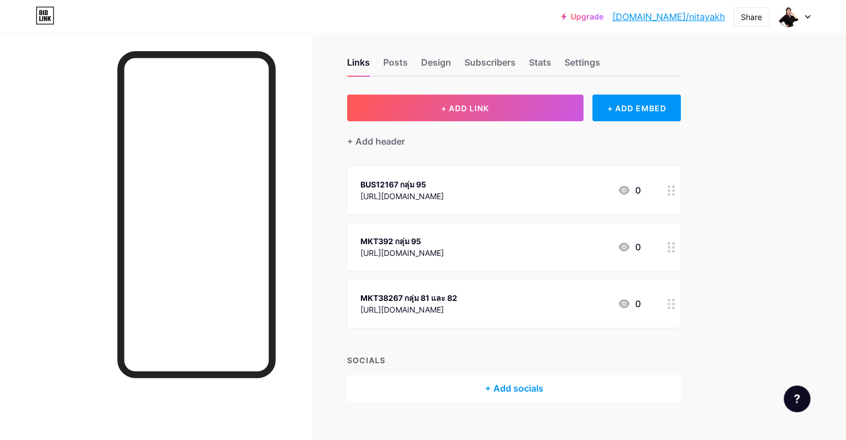
scroll to position [0, 0]
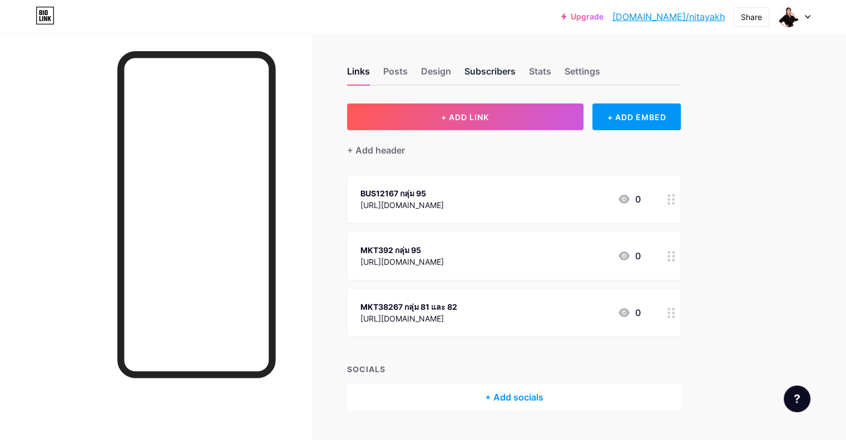
click at [515, 72] on div "Subscribers" at bounding box center [489, 74] width 51 height 20
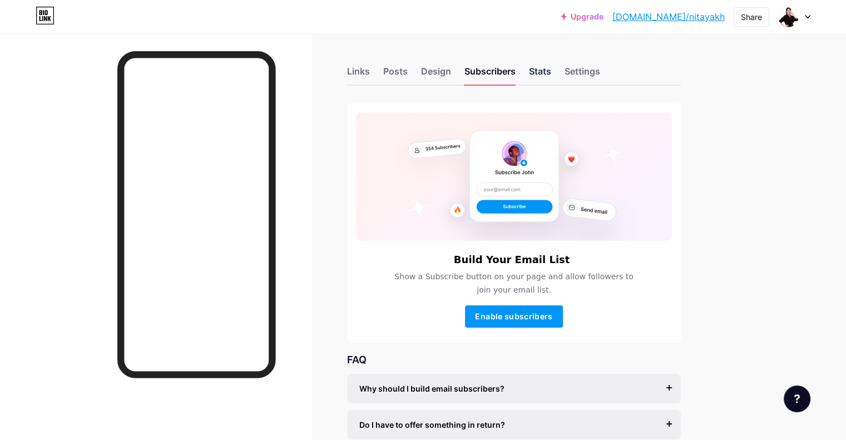
click at [551, 72] on div "Stats" at bounding box center [540, 74] width 22 height 20
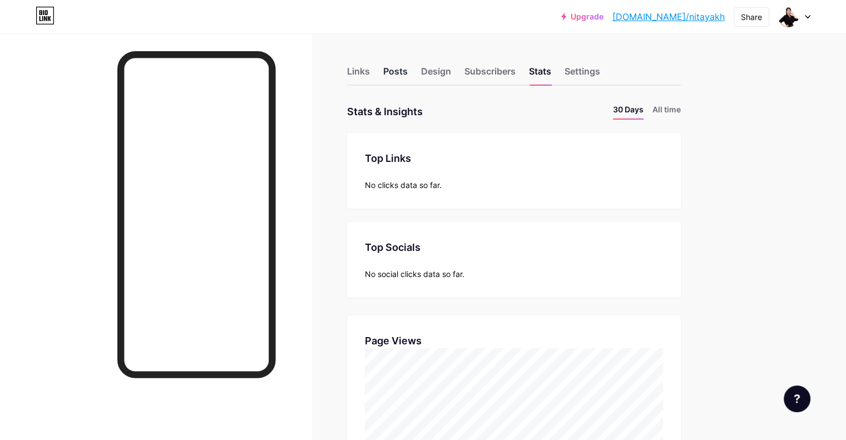
click at [407, 73] on div "Posts" at bounding box center [395, 74] width 24 height 20
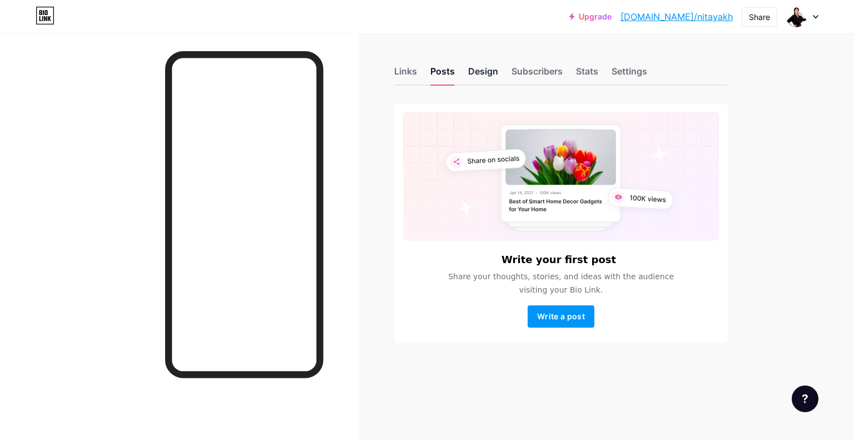
click at [475, 72] on div "Design" at bounding box center [483, 74] width 30 height 20
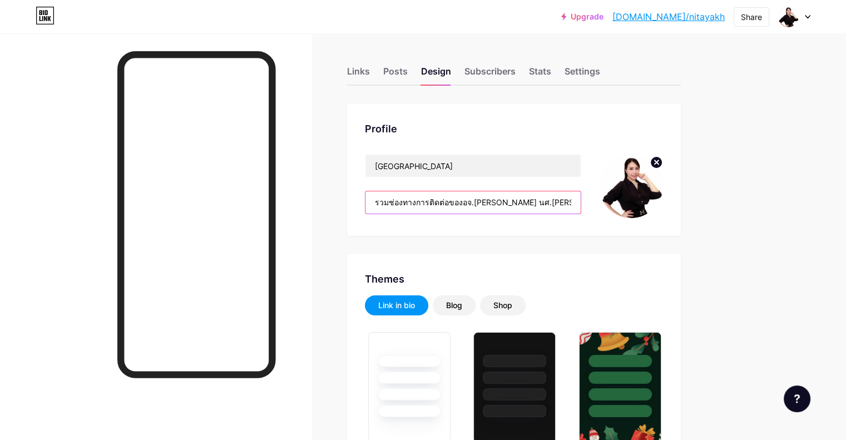
click at [533, 202] on input "รวมช่องทางการติดต่อของอจ.[PERSON_NAME] นศ.[PERSON_NAME]เข้าให้ถูกกลุ่มนะคะ" at bounding box center [472, 202] width 215 height 22
click at [530, 201] on input "รวมช่องทางการติดต่อของอจ.[PERSON_NAME] นศ.[PERSON_NAME]เข้าให้ถูกกลุ่มนะคะ" at bounding box center [472, 202] width 215 height 22
click at [532, 205] on input "รวมช่องทางการติดต่อของอจ.[PERSON_NAME] นศ.[PERSON_NAME]เข้าให้ถูกกลุ่มนะคะ" at bounding box center [472, 202] width 215 height 22
click at [532, 202] on input "รวมช่องทางการติดต่อของอจ.[PERSON_NAME] นศ.[PERSON_NAME]เข้าให้ถูกกลุ่มนะคะ" at bounding box center [472, 202] width 215 height 22
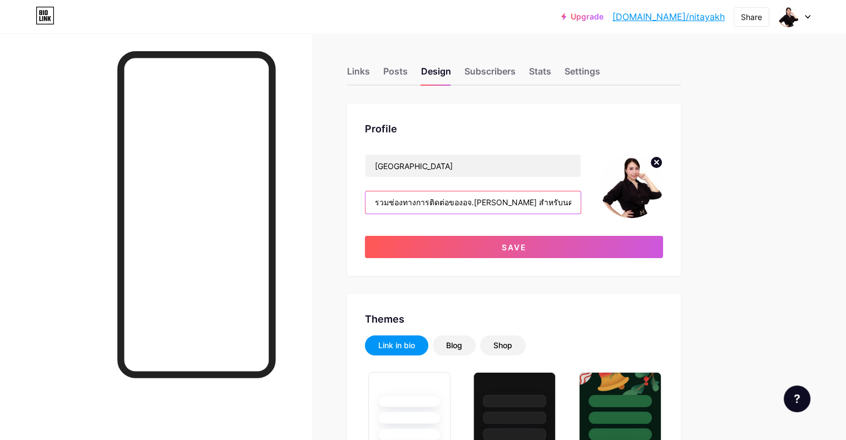
click at [535, 204] on input "รวมช่องทางการติดต่อของอจ.[PERSON_NAME] สำหรับนศ.ภาควัน[PERSON_NAME] [PERSON_NAM…" at bounding box center [472, 202] width 215 height 22
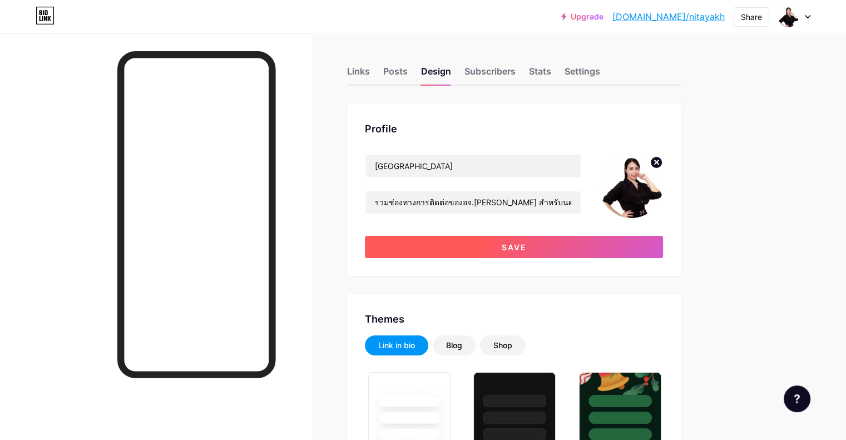
click at [519, 253] on button "Save" at bounding box center [514, 247] width 298 height 22
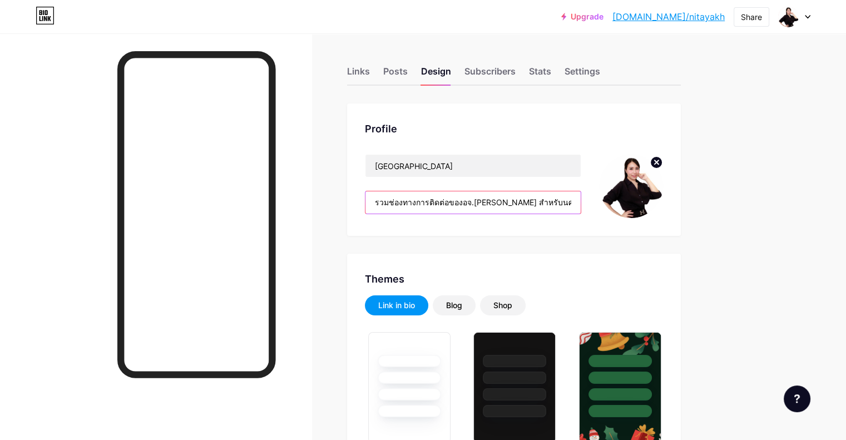
click at [580, 204] on input "รวมช่องทางการติดต่อของอจ.[PERSON_NAME] สำหรับนศ.ภาควัน[PERSON_NAME] [PERSON_NAM…" at bounding box center [472, 202] width 215 height 22
drag, startPoint x: 617, startPoint y: 199, endPoint x: 655, endPoint y: 229, distance: 48.3
click at [655, 229] on div "Profile Nitaya รวมช่องทางการติดต่อของอจ.[PERSON_NAME] สำหรับนศ.ภาควัน[PERSON_NA…" at bounding box center [514, 169] width 334 height 132
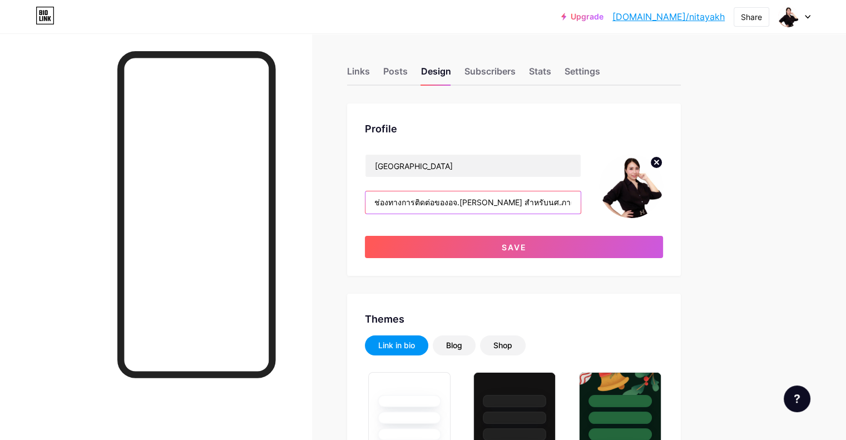
scroll to position [0, 19]
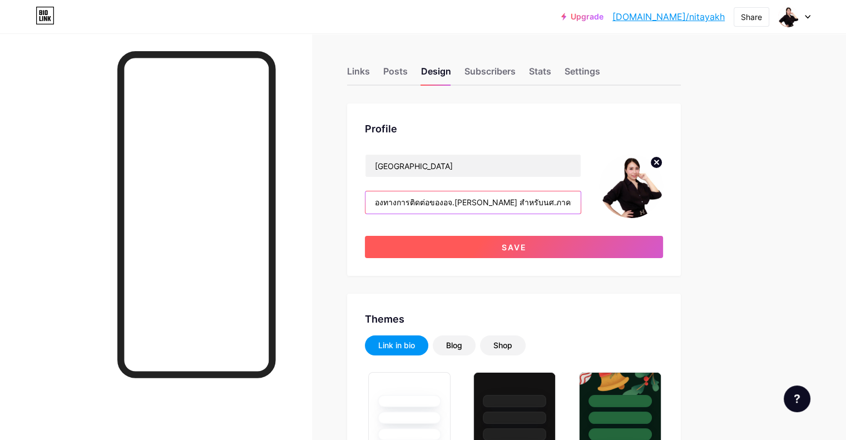
type input "รวมช่องทางการติดต่อของอจ.[PERSON_NAME] สำหรับนศ.ภาควัน[PERSON_NAME] และ IS"
click at [620, 246] on button "Save" at bounding box center [514, 247] width 298 height 22
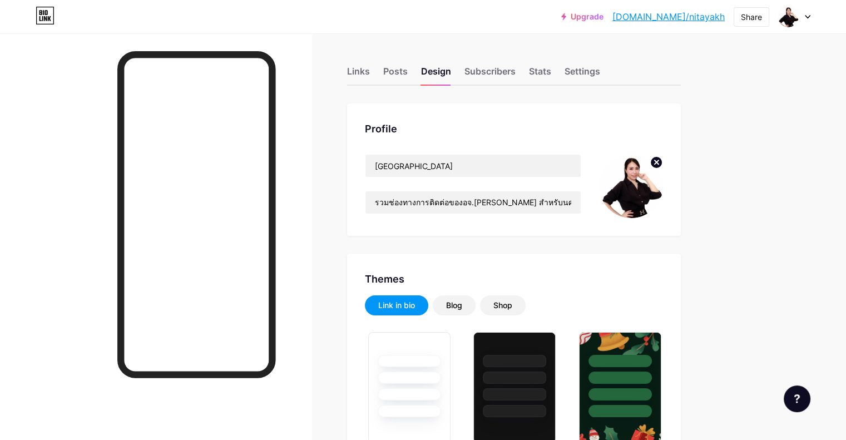
click at [370, 77] on div "Links" at bounding box center [358, 74] width 23 height 20
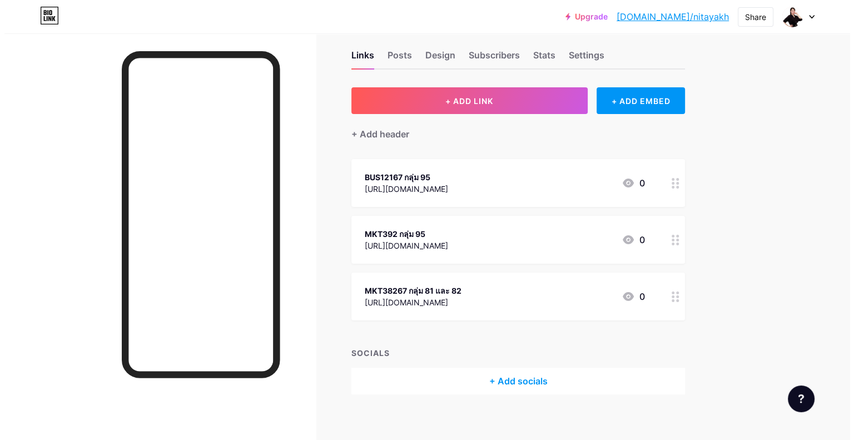
scroll to position [25, 0]
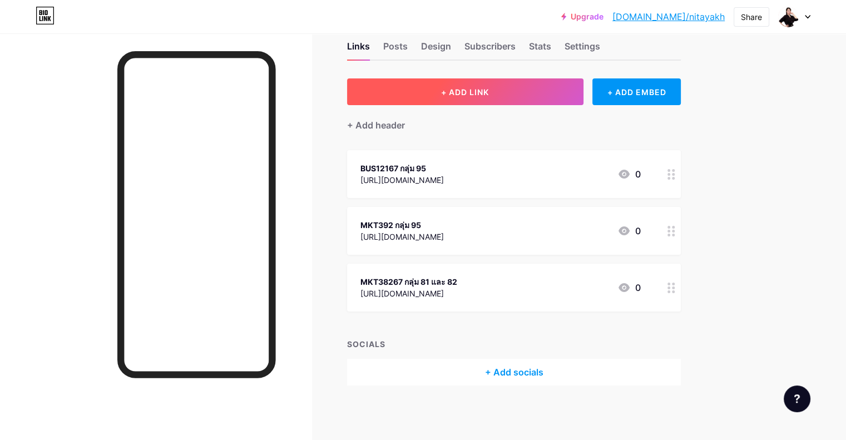
click at [489, 88] on span "+ ADD LINK" at bounding box center [465, 91] width 48 height 9
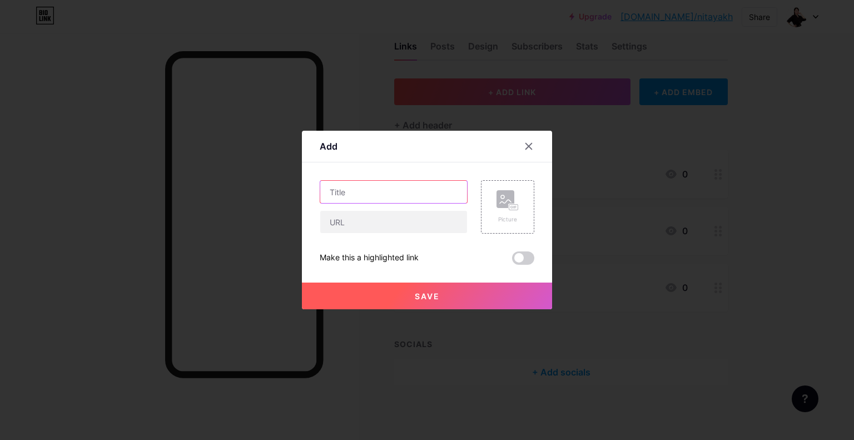
click at [354, 188] on input "text" at bounding box center [393, 192] width 147 height 22
click at [342, 167] on div "Content YouTube Play YouTube video without leaving your page. ADD Vimeo Play Vi…" at bounding box center [427, 213] width 215 height 102
click at [367, 193] on input "text" at bounding box center [393, 192] width 147 height 22
click at [364, 187] on input "MKT212 กลุ่ม 50" at bounding box center [393, 192] width 147 height 22
type input "MKT212 (IS) กลุ่ม 50"
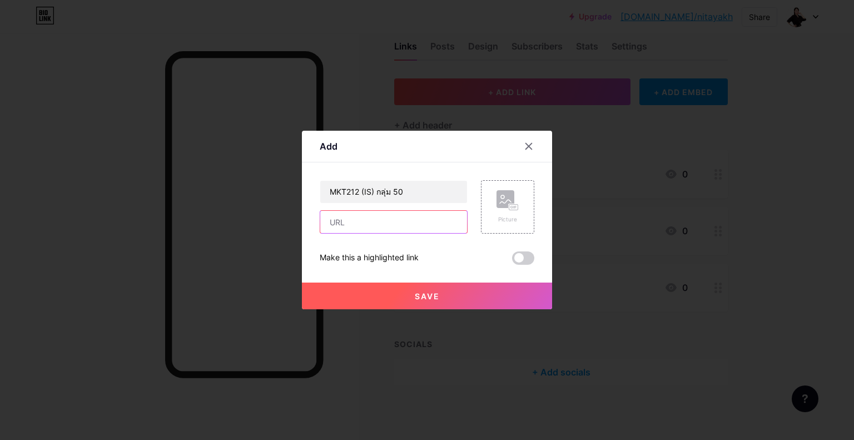
click at [350, 230] on input "text" at bounding box center [393, 222] width 147 height 22
paste input "11:56 Nitaya L🦁 รูป 11:56 [GEOGRAPHIC_DATA] L🦁 [URL][DOMAIN_NAME]"
type input "11:56 Nitaya L🦁 รูป 11:56 [GEOGRAPHIC_DATA] L🦁 [URL][DOMAIN_NAME]"
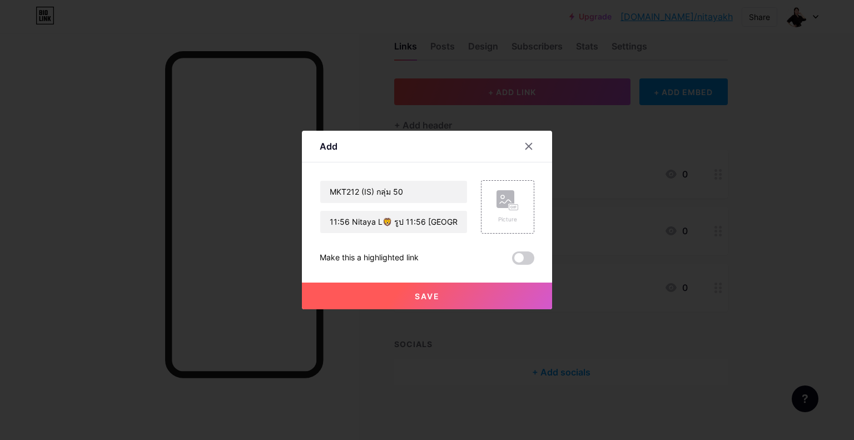
click at [429, 295] on span "Save" at bounding box center [427, 295] width 25 height 9
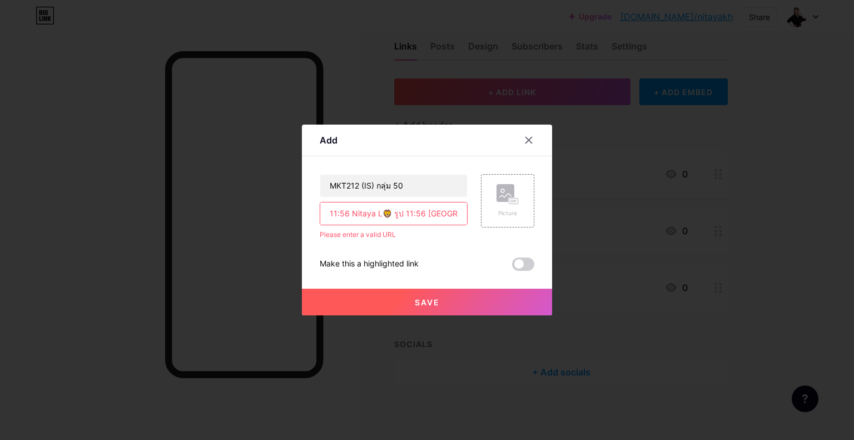
click at [425, 216] on input "11:56 Nitaya L🦁 รูป 11:56 [GEOGRAPHIC_DATA] L🦁 [URL][DOMAIN_NAME]" at bounding box center [393, 213] width 147 height 22
click at [332, 213] on input "11:56 Nitaya L🦁 รูป 11:56 [GEOGRAPHIC_DATA] L🦁 [URL][DOMAIN_NAME]" at bounding box center [393, 213] width 147 height 22
drag, startPoint x: 328, startPoint y: 211, endPoint x: 518, endPoint y: 228, distance: 190.9
click at [518, 228] on div "MKT212 (IS) กลุ่ม 50 11:56 Nitaya L🦁 รูป 11:56 Nitaya L🦁 [URL][DOMAIN_NAME] Ple…" at bounding box center [427, 207] width 215 height 66
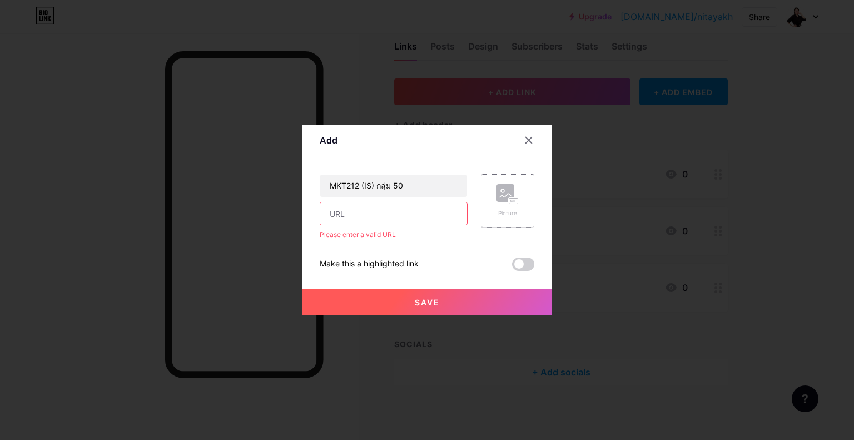
scroll to position [0, 0]
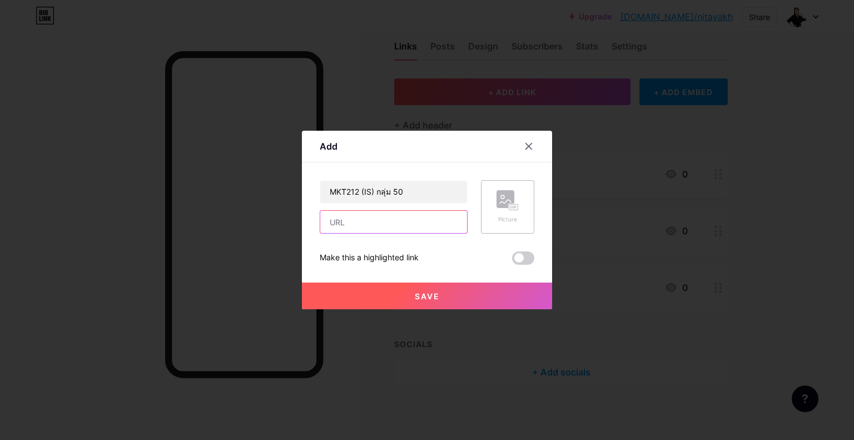
paste input "11:56 Nitaya L🦁 รูป 11:56 [GEOGRAPHIC_DATA] L🦁 [URL][DOMAIN_NAME]"
drag, startPoint x: 331, startPoint y: 226, endPoint x: 322, endPoint y: 217, distance: 12.6
click at [329, 223] on input "11:56 Nitaya L🦁 รูป 11:56 [GEOGRAPHIC_DATA] L🦁 [URL][DOMAIN_NAME]" at bounding box center [393, 222] width 147 height 22
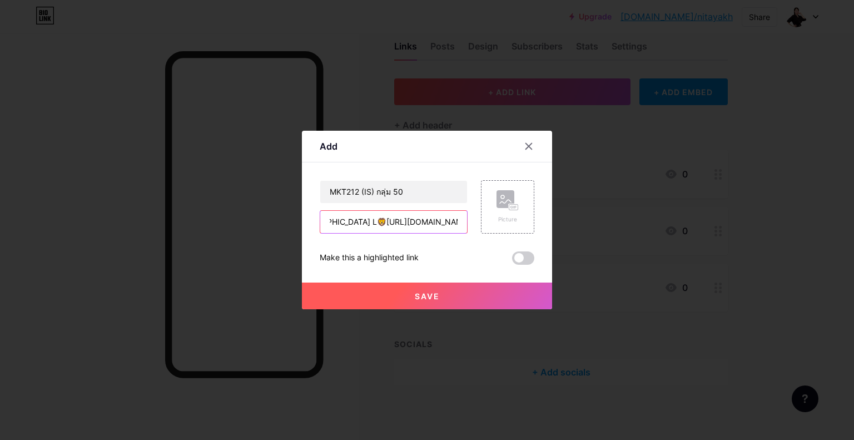
type input "11:56 Nitaya L🦁 รูป 11:56 [GEOGRAPHIC_DATA] L🦁[URL][DOMAIN_NAME]"
click at [476, 293] on button "Save" at bounding box center [427, 295] width 250 height 27
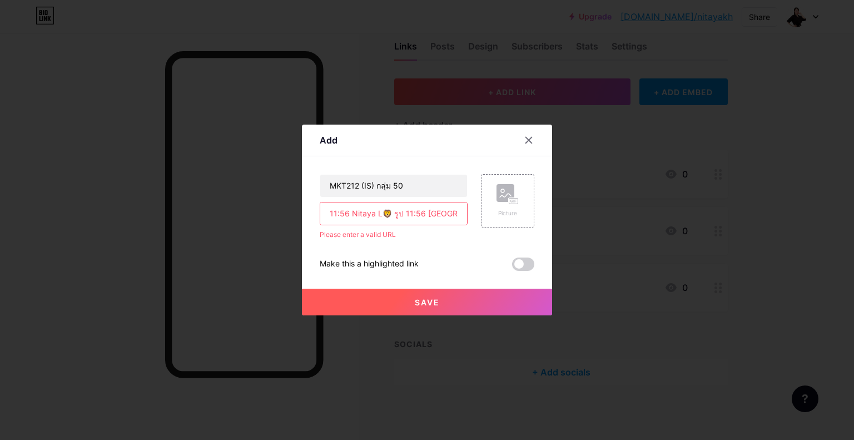
click at [388, 210] on input "11:56 Nitaya L🦁 รูป 11:56 [GEOGRAPHIC_DATA] L🦁[URL][DOMAIN_NAME]" at bounding box center [393, 213] width 147 height 22
click at [329, 212] on input "11:56 Nitaya L🦁 รูป 11:56 [GEOGRAPHIC_DATA] L🦁[URL][DOMAIN_NAME]" at bounding box center [393, 213] width 147 height 22
drag, startPoint x: 329, startPoint y: 213, endPoint x: 554, endPoint y: 220, distance: 224.7
click at [554, 220] on div "Add Content YouTube Play YouTube video without leaving your page. ADD Vimeo Pla…" at bounding box center [427, 220] width 854 height 440
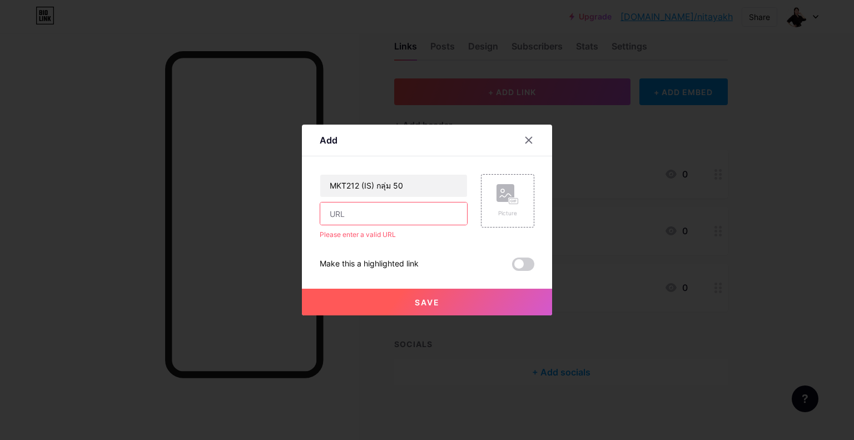
scroll to position [0, 0]
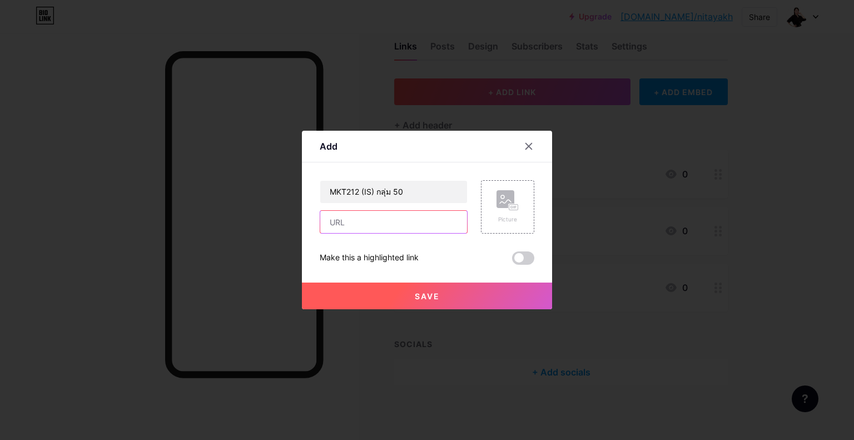
paste input "11:56 Nitaya L🦁 รูป 11:56 [GEOGRAPHIC_DATA] L🦁 [URL][DOMAIN_NAME]"
click at [434, 227] on input "11:56 Nitaya L🦁 รูป 11:56 [GEOGRAPHIC_DATA] L🦁 [URL][DOMAIN_NAME]" at bounding box center [393, 222] width 147 height 22
click at [459, 224] on input "11:56 Nitaya L🦁 รูป 11:56 [GEOGRAPHIC_DATA] L🦁 [URL][DOMAIN_NAME]" at bounding box center [393, 222] width 147 height 22
click at [456, 221] on input "11:56 Nitaya L🦁 รูป 11:56 [GEOGRAPHIC_DATA] L🦁 [URL][DOMAIN_NAME]" at bounding box center [393, 222] width 147 height 22
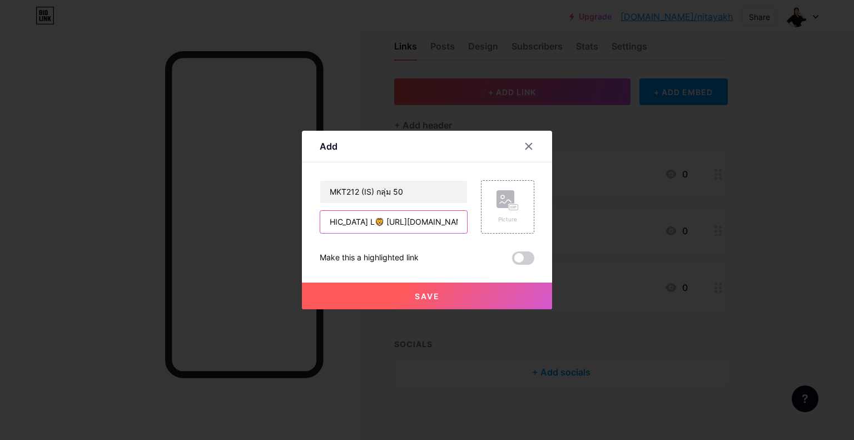
click at [323, 226] on input "11:56 Nitaya L🦁 รูป 11:56 [GEOGRAPHIC_DATA] L🦁 [URL][DOMAIN_NAME]" at bounding box center [393, 222] width 147 height 22
click at [327, 226] on input "11:56 Nitaya L🦁 รูป 11:56 [GEOGRAPHIC_DATA] L🦁 [URL][DOMAIN_NAME]" at bounding box center [393, 222] width 147 height 22
click at [328, 219] on input "11:56 Nitaya L🦁 รูป 11:56 [GEOGRAPHIC_DATA] L🦁 [URL][DOMAIN_NAME]" at bounding box center [393, 222] width 147 height 22
type input "11:56 Nitaya L🦁 รูป 11:56 [GEOGRAPHIC_DATA] L🦁 [URL][DOMAIN_NAME]"
click at [438, 291] on span "Save" at bounding box center [427, 295] width 25 height 9
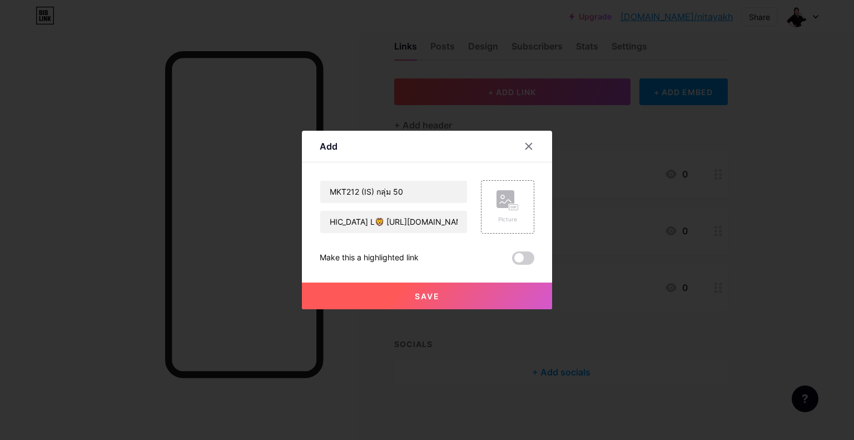
scroll to position [0, 0]
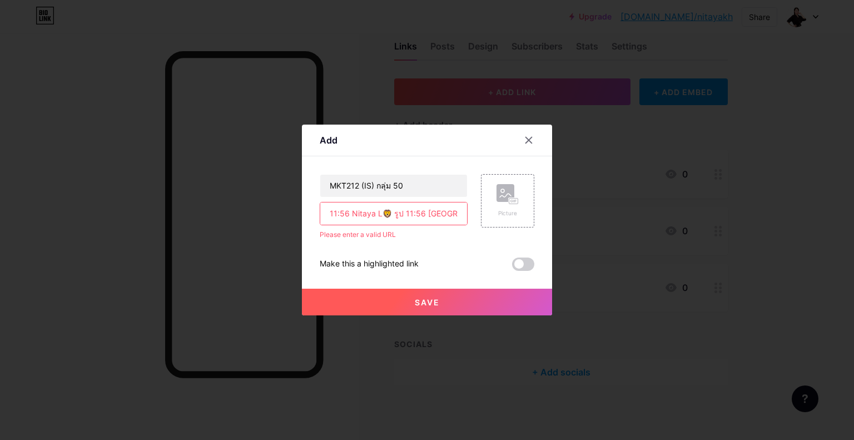
click at [332, 215] on input "11:56 Nitaya L🦁 รูป 11:56 [GEOGRAPHIC_DATA] L🦁 [URL][DOMAIN_NAME]" at bounding box center [393, 213] width 147 height 22
drag, startPoint x: 328, startPoint y: 212, endPoint x: 660, endPoint y: 236, distance: 333.3
click at [660, 236] on div "Add Content YouTube Play YouTube video without leaving your page. ADD Vimeo Pla…" at bounding box center [427, 220] width 854 height 440
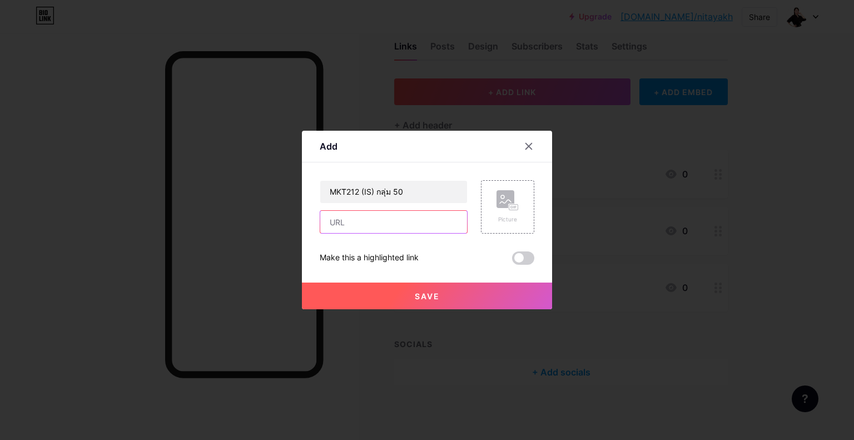
scroll to position [0, 0]
paste input "[URL][DOMAIN_NAME]"
type input "[URL][DOMAIN_NAME]"
click at [418, 194] on input "MKT212 (IS) กลุ่ม 50" at bounding box center [393, 192] width 147 height 22
click at [442, 295] on button "Save" at bounding box center [427, 295] width 250 height 27
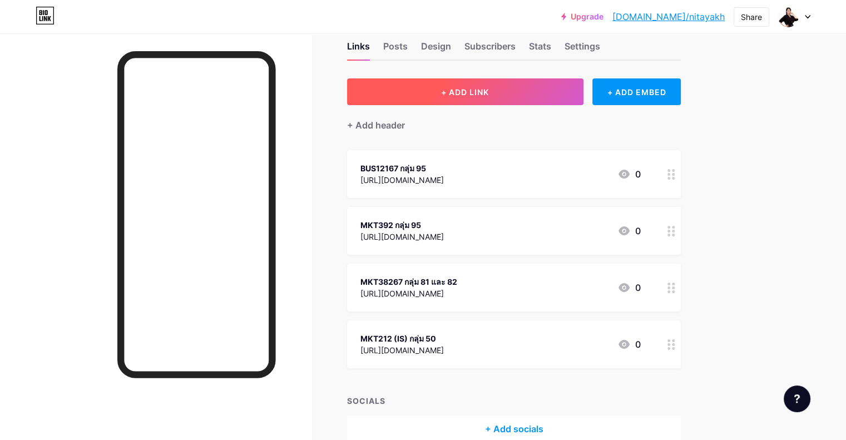
click at [467, 82] on button "+ ADD LINK" at bounding box center [465, 91] width 236 height 27
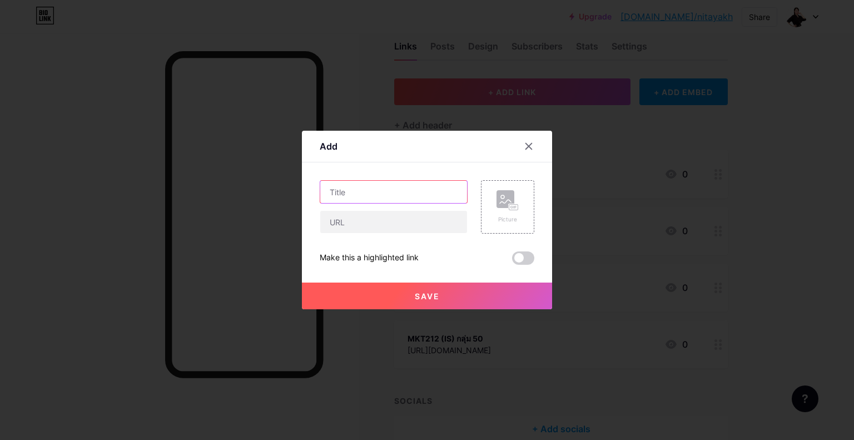
click at [377, 194] on input "text" at bounding box center [393, 192] width 147 height 22
click at [362, 186] on input "MKT" at bounding box center [393, 192] width 147 height 22
type input "MKT322 (IS) กลุ่ม 50"
click at [373, 217] on input "text" at bounding box center [393, 222] width 147 height 22
click at [355, 225] on input "text" at bounding box center [393, 222] width 147 height 22
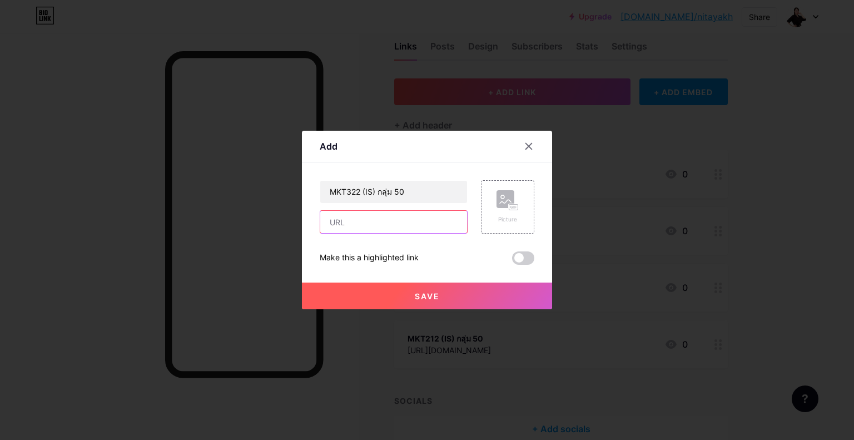
paste input "[URL][DOMAIN_NAME]"
type input "[URL][DOMAIN_NAME]"
click at [424, 297] on span "Save" at bounding box center [427, 295] width 25 height 9
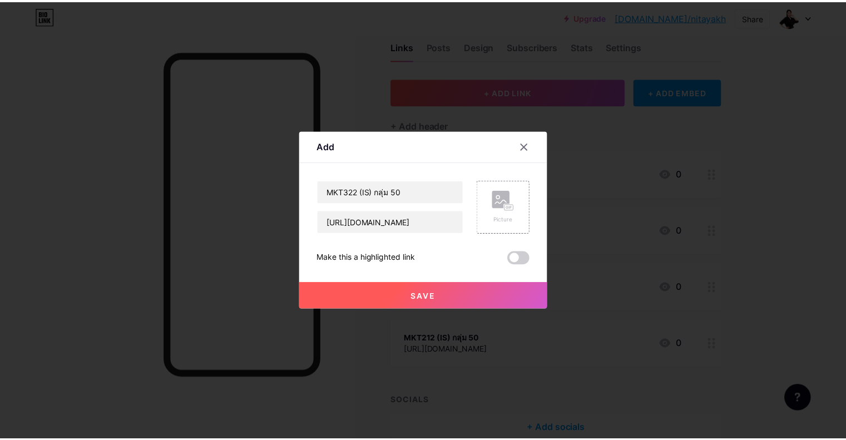
scroll to position [0, 0]
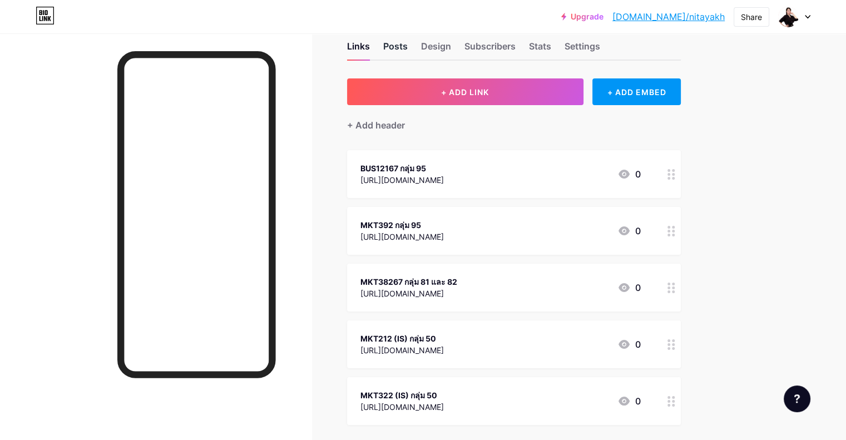
click at [407, 52] on div "Posts" at bounding box center [395, 49] width 24 height 20
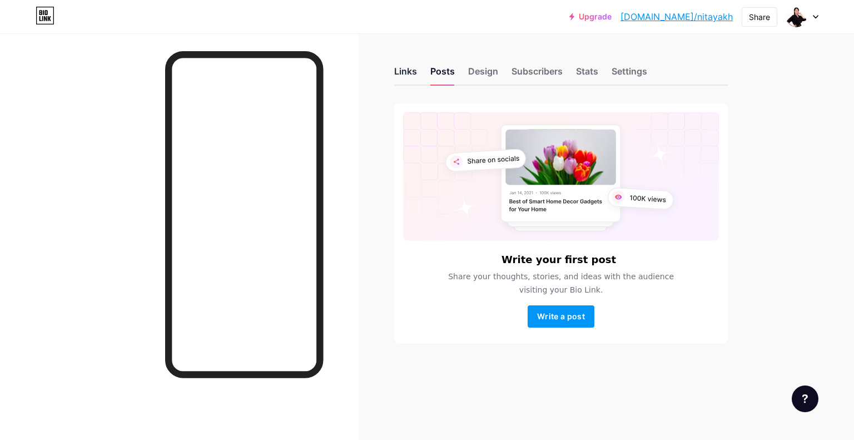
click at [413, 69] on div "Links" at bounding box center [405, 74] width 23 height 20
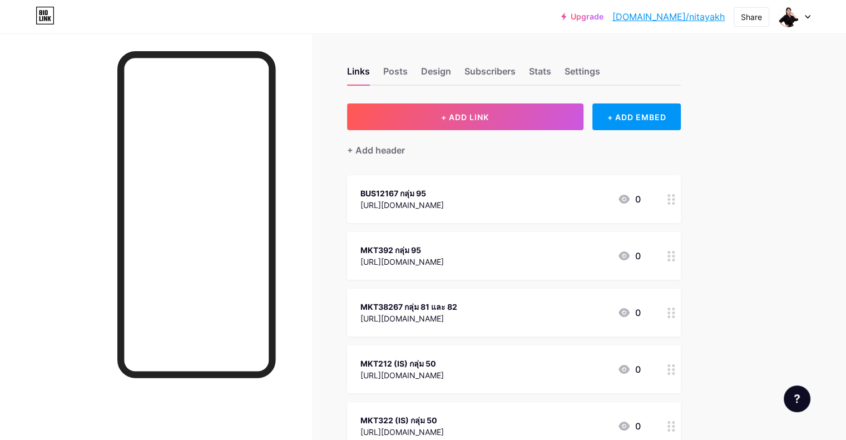
click at [503, 71] on div "Links Posts Design Subscribers Stats Settings" at bounding box center [514, 66] width 334 height 39
click at [451, 66] on div "Design" at bounding box center [436, 74] width 30 height 20
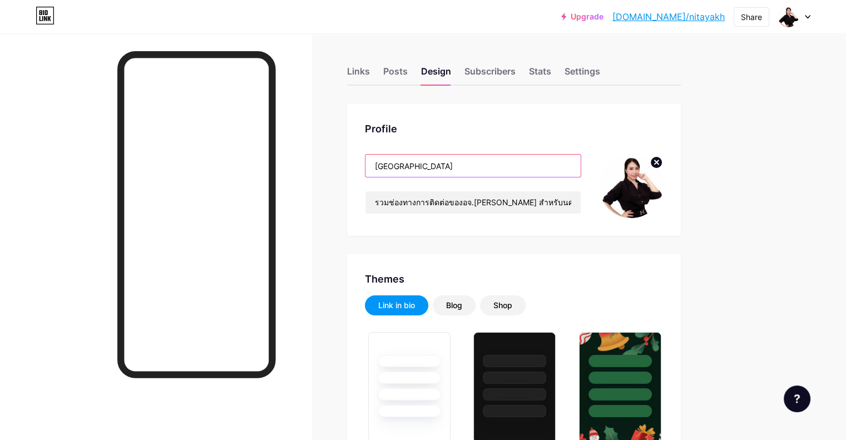
click at [489, 160] on input "[GEOGRAPHIC_DATA]" at bounding box center [472, 166] width 215 height 22
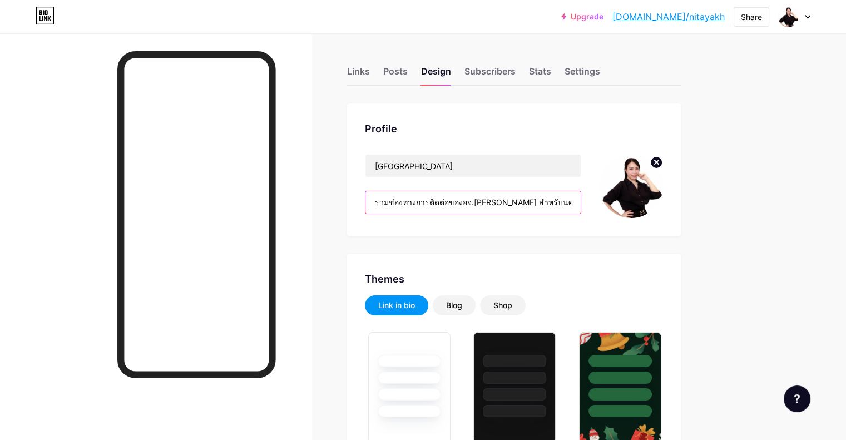
click at [537, 200] on input "รวมช่องทางการติดต่อของอจ.[PERSON_NAME] สำหรับนศ.ภาควัน[PERSON_NAME] และ IS" at bounding box center [472, 202] width 215 height 22
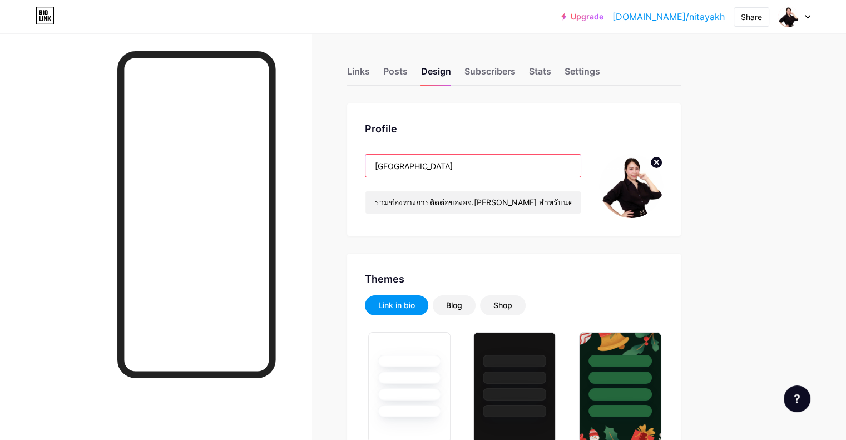
click at [505, 167] on input "[GEOGRAPHIC_DATA]" at bounding box center [472, 166] width 215 height 22
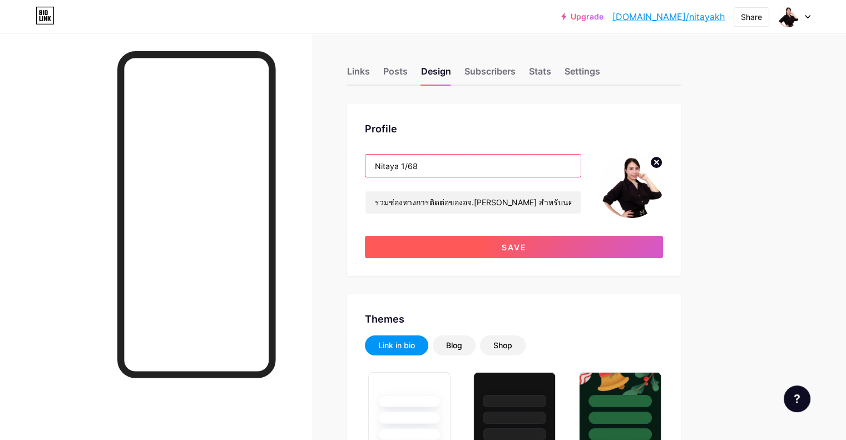
type input "Nitaya 1/68"
click at [496, 247] on button "Save" at bounding box center [514, 247] width 298 height 22
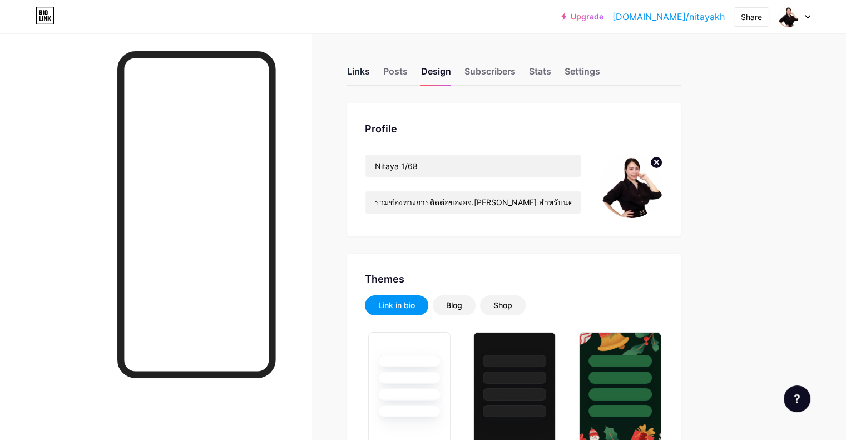
click at [370, 71] on div "Links" at bounding box center [358, 74] width 23 height 20
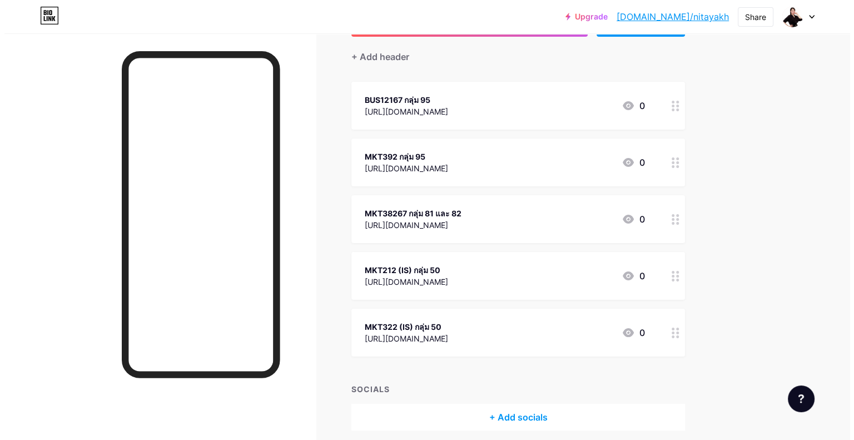
scroll to position [138, 0]
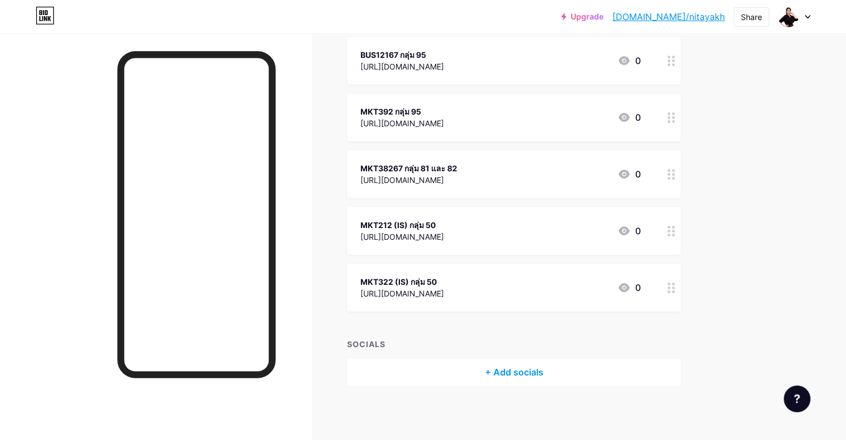
click at [485, 379] on div "+ Add socials" at bounding box center [514, 372] width 334 height 27
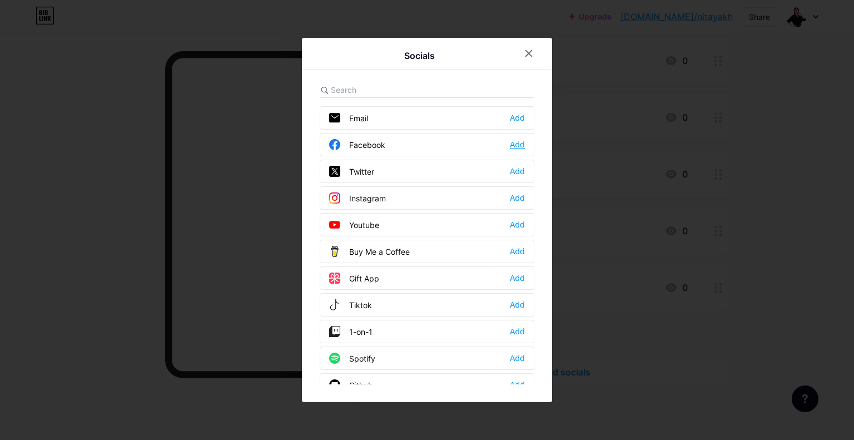
click at [516, 139] on div "Add" at bounding box center [517, 144] width 15 height 11
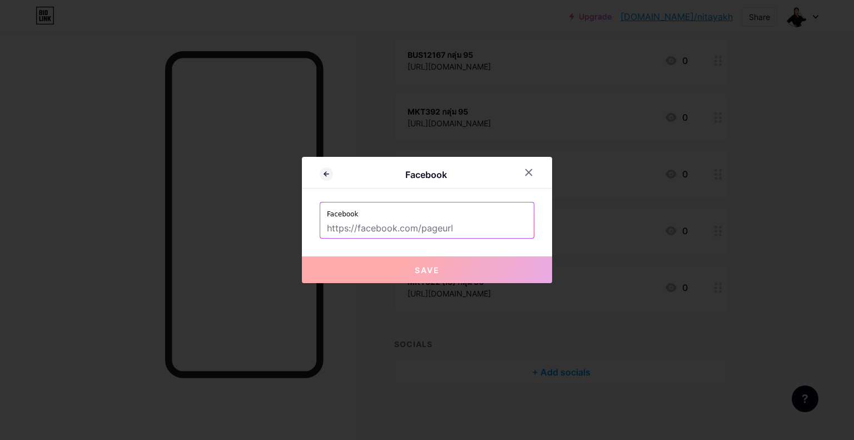
click at [433, 236] on input "text" at bounding box center [427, 228] width 200 height 19
paste input "[URL][DOMAIN_NAME][DOMAIN_NAME]"
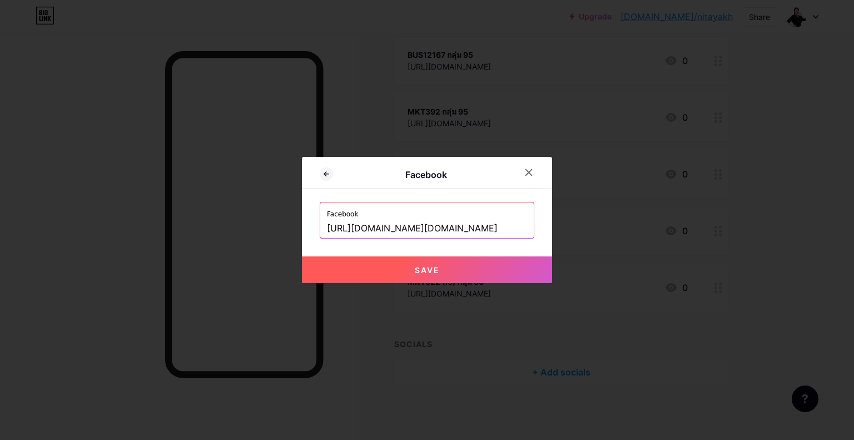
scroll to position [0, 1]
type input "[URL][DOMAIN_NAME][DOMAIN_NAME]"
click at [425, 268] on span "Save" at bounding box center [427, 269] width 25 height 9
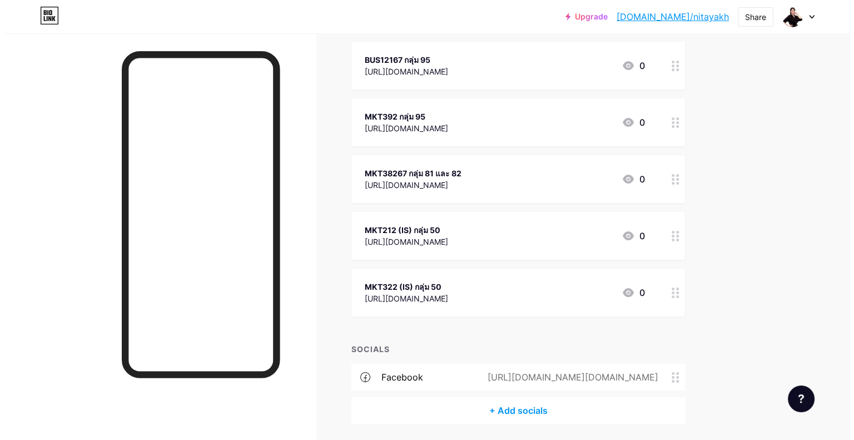
scroll to position [172, 0]
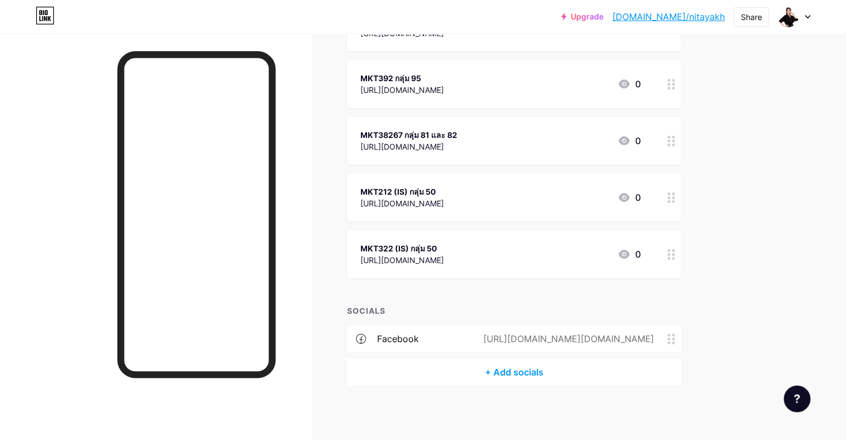
click at [492, 369] on div "+ Add socials" at bounding box center [514, 372] width 334 height 27
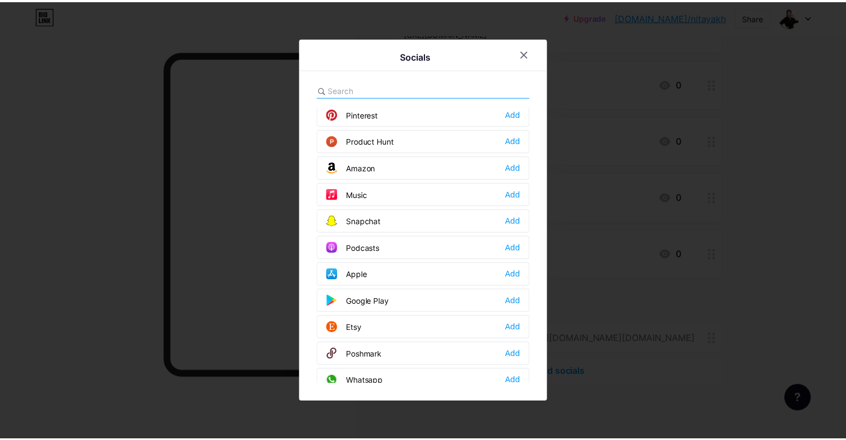
scroll to position [621, 0]
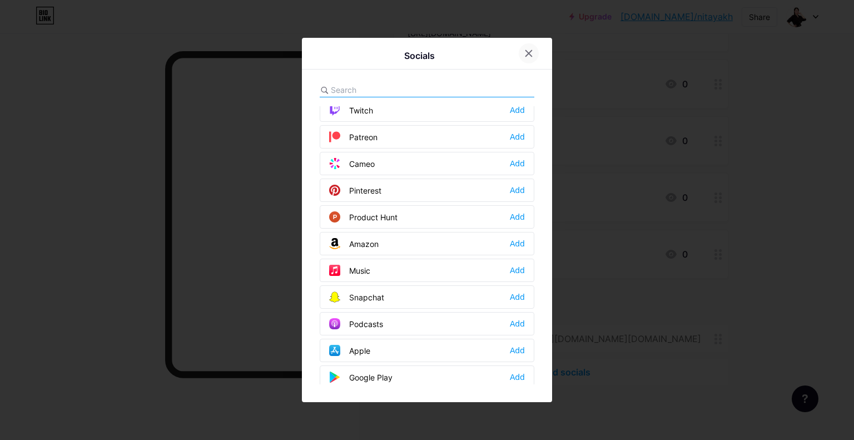
click at [533, 50] on icon at bounding box center [528, 53] width 9 height 9
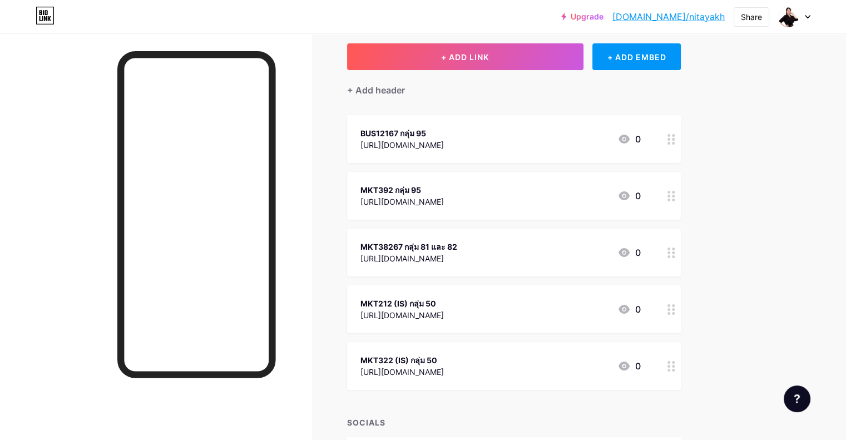
scroll to position [0, 0]
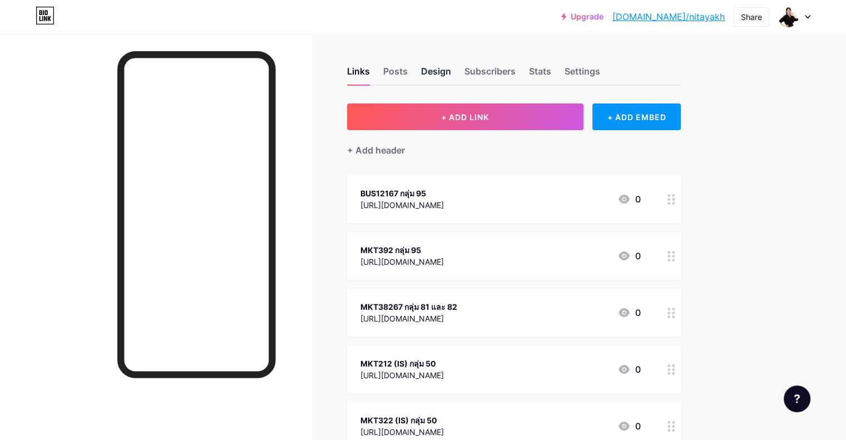
click at [451, 68] on div "Design" at bounding box center [436, 74] width 30 height 20
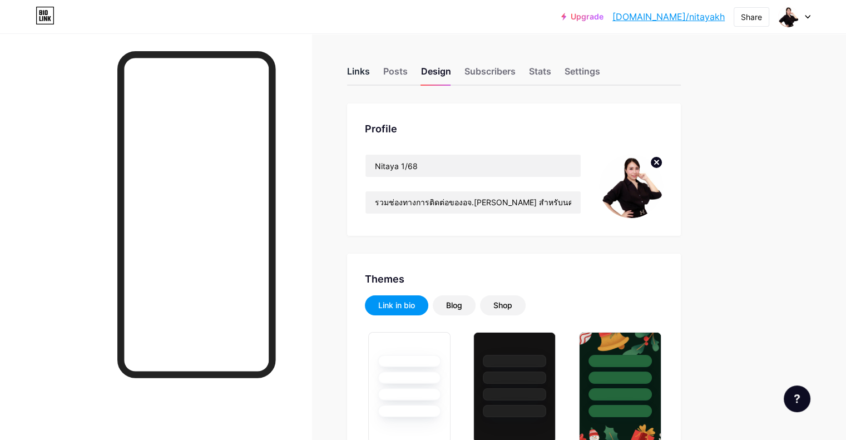
click at [370, 69] on div "Links" at bounding box center [358, 74] width 23 height 20
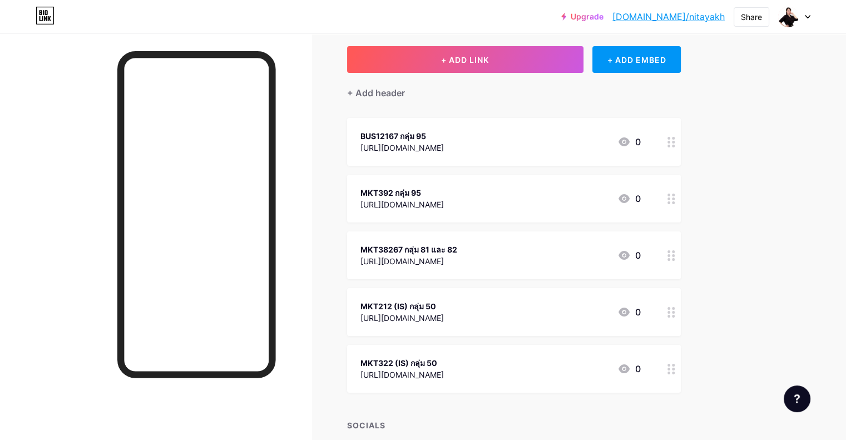
scroll to position [92, 0]
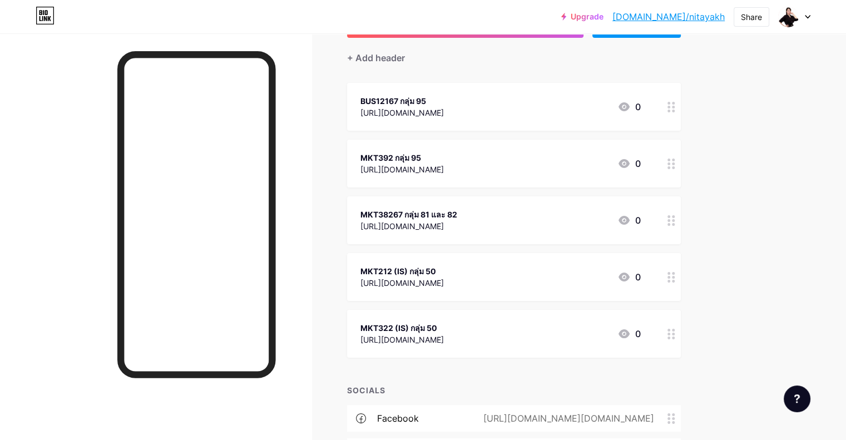
click at [674, 219] on circle at bounding box center [673, 220] width 3 height 3
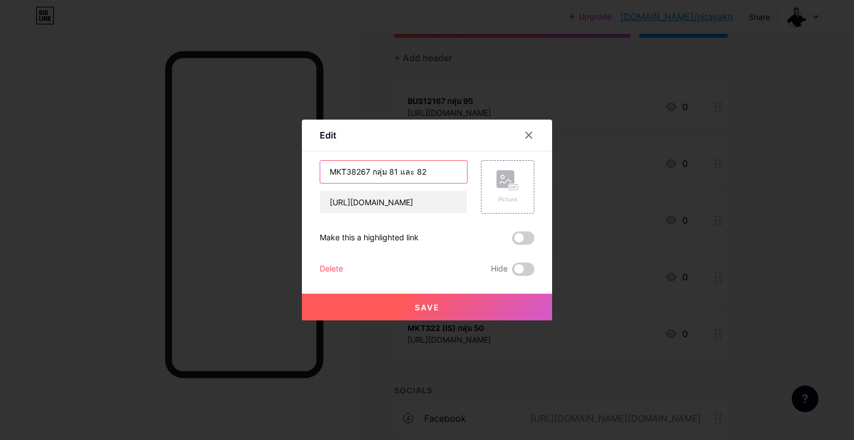
click at [374, 167] on input "MKT38267 กลุ่ม 81 และ 82" at bounding box center [393, 172] width 147 height 22
type input "MKT38267 (BC) กลุ่ม 81 และ 82"
click at [365, 301] on button "Save" at bounding box center [427, 307] width 250 height 27
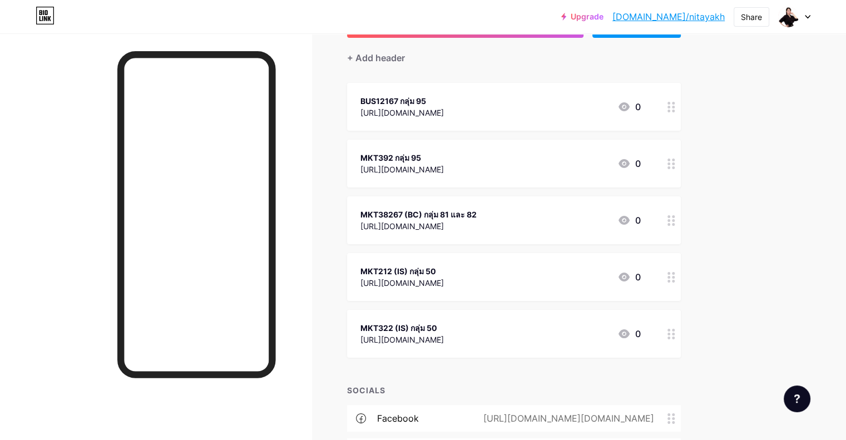
scroll to position [0, 0]
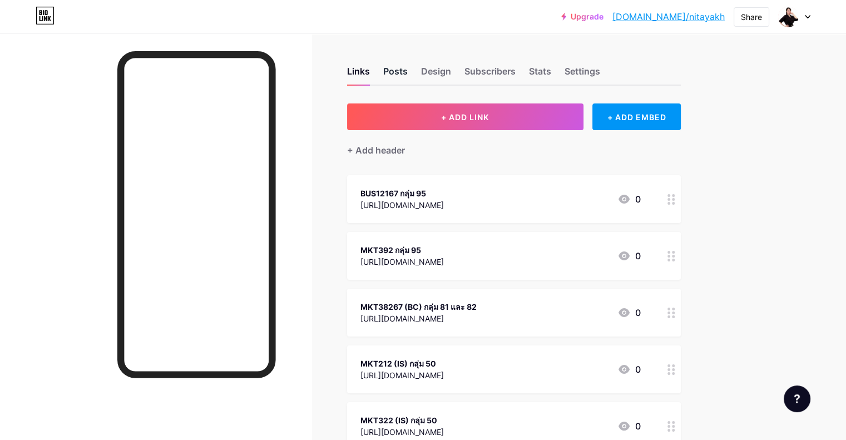
click at [407, 69] on div "Posts" at bounding box center [395, 74] width 24 height 20
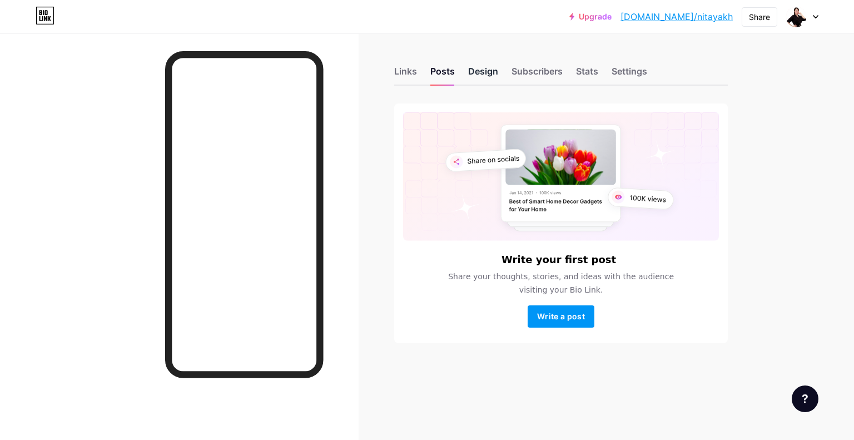
click at [477, 69] on div "Design" at bounding box center [483, 74] width 30 height 20
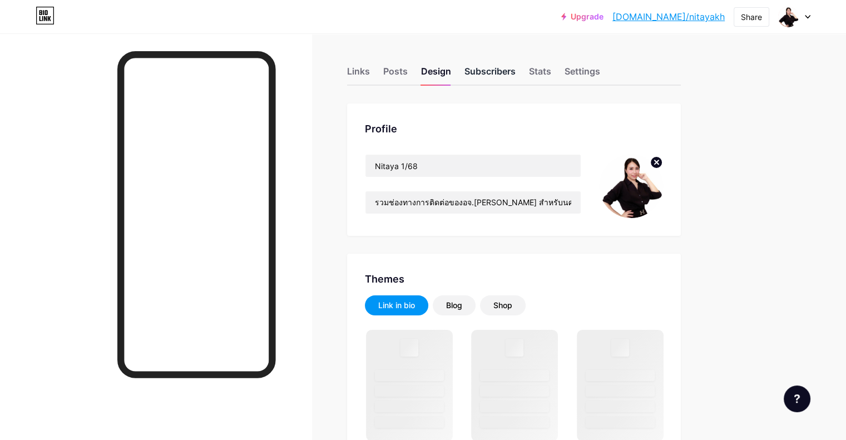
click at [515, 73] on div "Subscribers" at bounding box center [489, 74] width 51 height 20
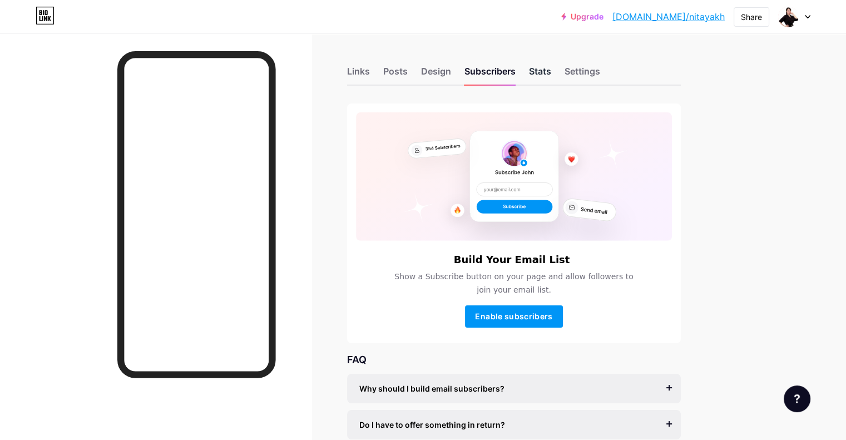
click at [551, 73] on div "Stats" at bounding box center [540, 74] width 22 height 20
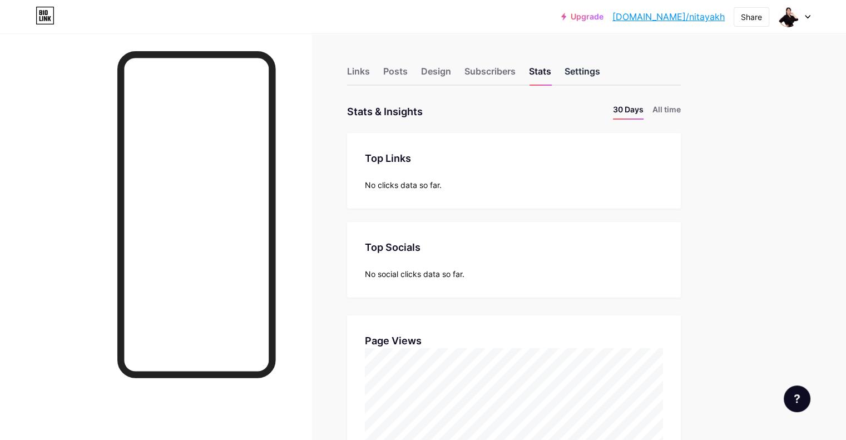
click at [600, 74] on div "Settings" at bounding box center [582, 74] width 36 height 20
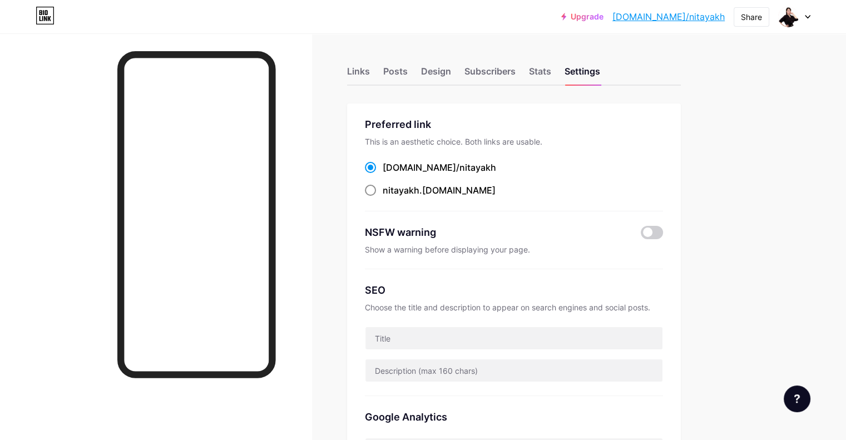
click at [419, 190] on span "nitayakh" at bounding box center [400, 190] width 37 height 11
click at [390, 197] on input "nitayakh .[DOMAIN_NAME]" at bounding box center [385, 200] width 7 height 7
radio input "true"
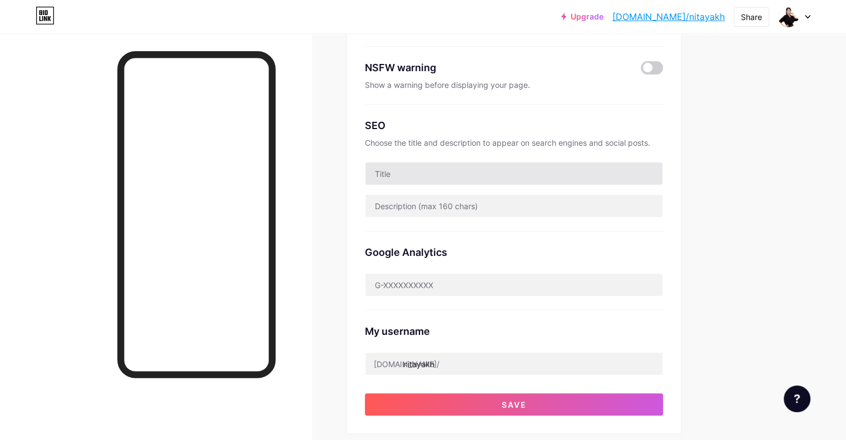
scroll to position [185, 0]
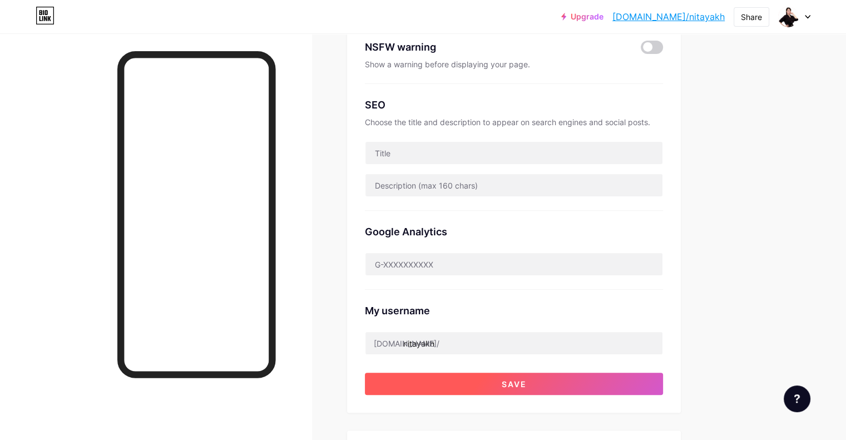
click at [516, 380] on button "Save" at bounding box center [514, 383] width 298 height 22
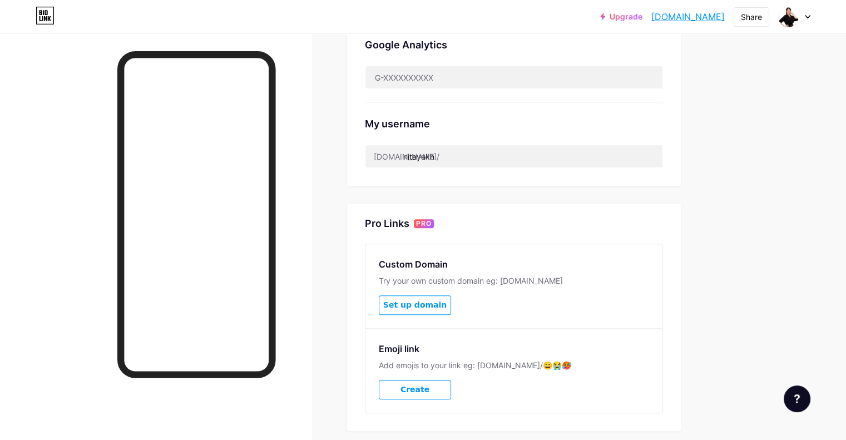
scroll to position [436, 0]
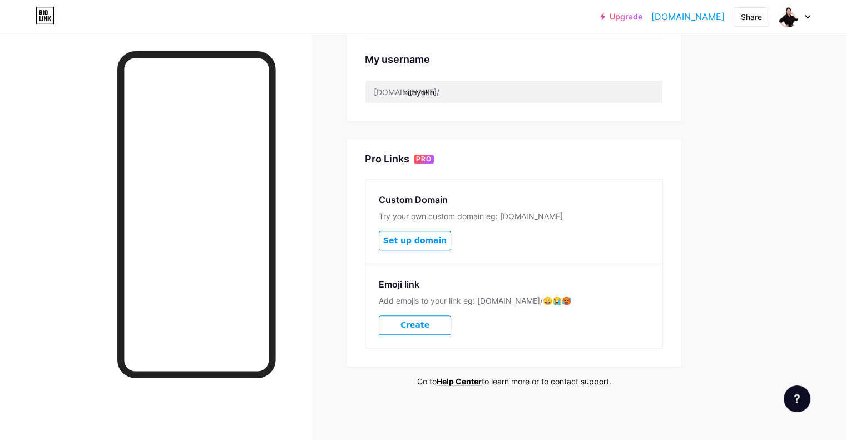
click at [451, 328] on button "Create" at bounding box center [415, 324] width 72 height 19
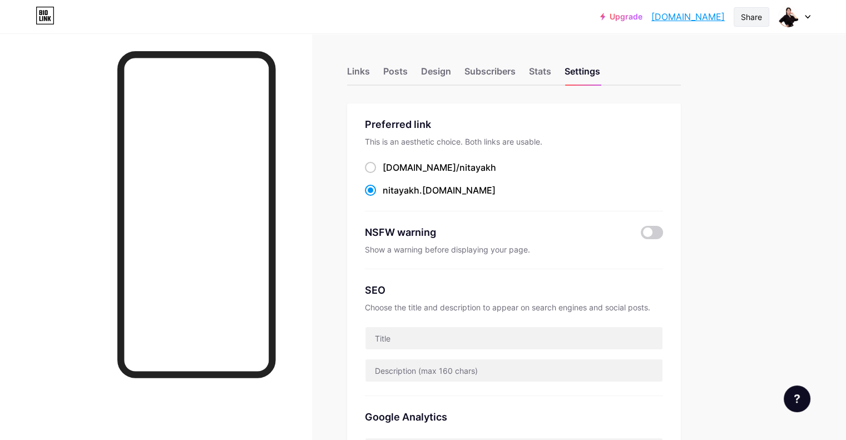
click at [753, 18] on div "Share" at bounding box center [750, 17] width 21 height 12
click at [709, 58] on div "Copy link" at bounding box center [686, 57] width 166 height 27
click at [748, 82] on icon at bounding box center [752, 83] width 13 height 13
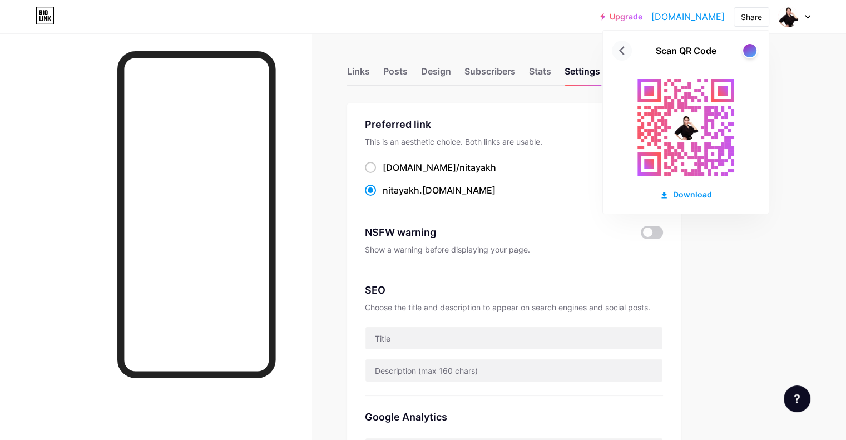
click at [619, 51] on icon at bounding box center [622, 50] width 6 height 9
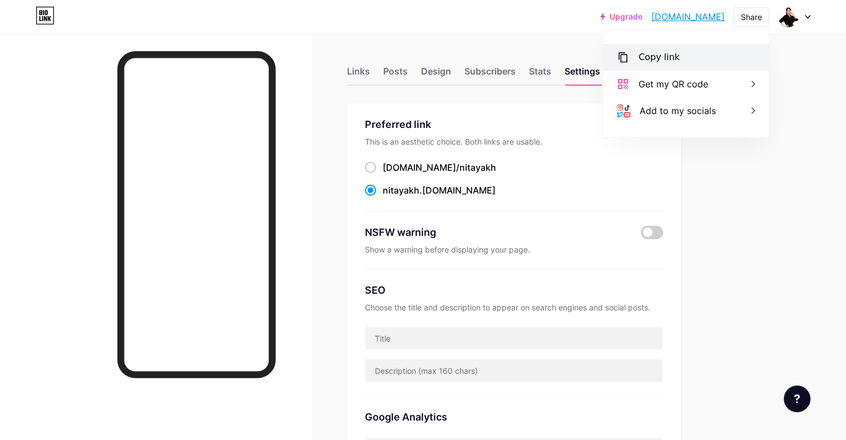
click at [699, 51] on div "Copy link" at bounding box center [686, 57] width 166 height 27
click at [622, 63] on icon at bounding box center [622, 57] width 13 height 13
click at [370, 66] on div "Links" at bounding box center [358, 74] width 23 height 20
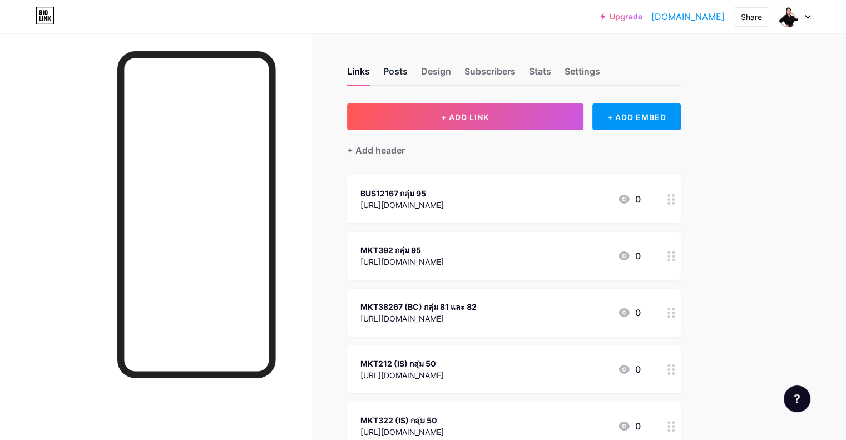
click at [407, 71] on div "Posts" at bounding box center [395, 74] width 24 height 20
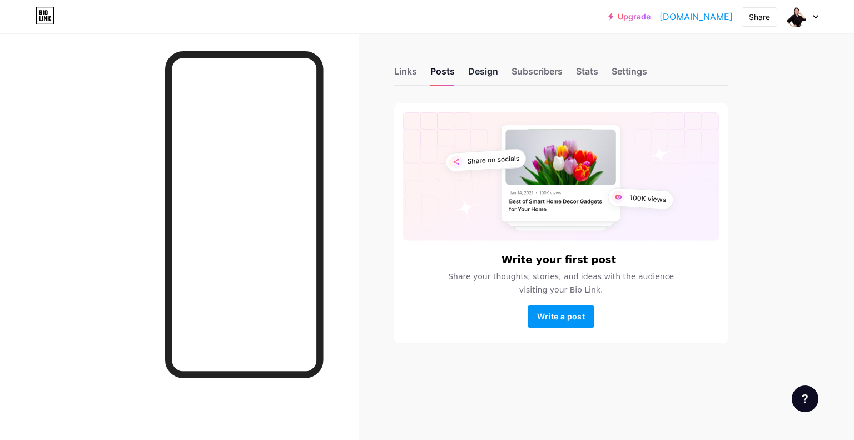
click at [470, 67] on div "Design" at bounding box center [483, 74] width 30 height 20
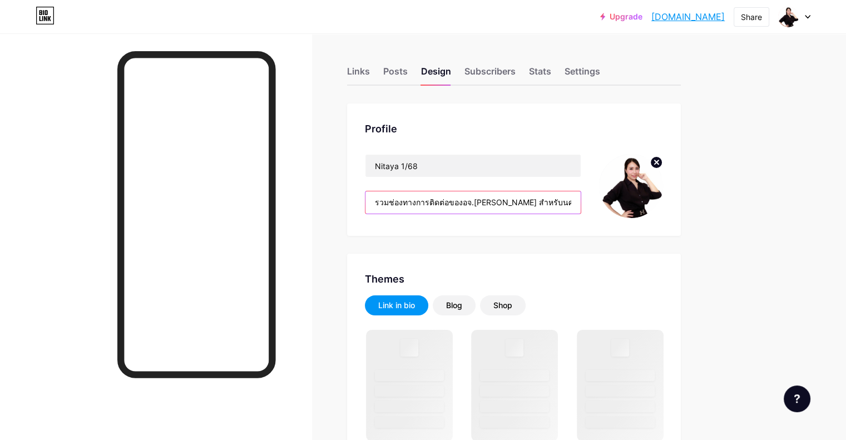
click at [543, 200] on input "รวมช่องทางการติดต่อของอจ.[PERSON_NAME] สำหรับนศ.ภาควัน[PERSON_NAME] และ IS" at bounding box center [472, 202] width 215 height 22
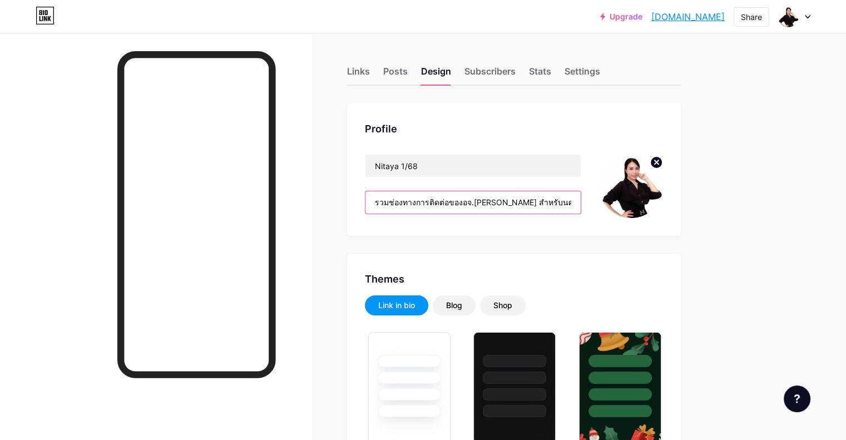
scroll to position [0, 20]
drag, startPoint x: 558, startPoint y: 199, endPoint x: 672, endPoint y: 217, distance: 115.4
click at [672, 217] on div "Profile Nitaya 1/68 รวมช่องทางการติดต่อของอจ.[PERSON_NAME] สำหรับนศ.ภาควัน[PERS…" at bounding box center [514, 169] width 334 height 132
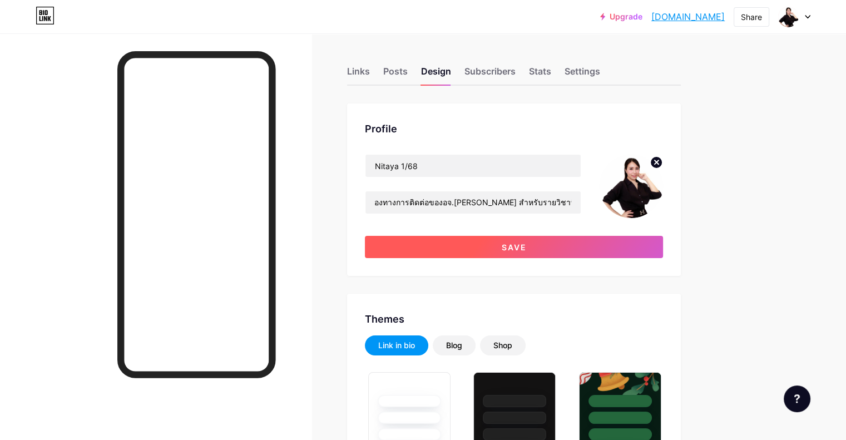
click at [526, 243] on span "Save" at bounding box center [513, 246] width 25 height 9
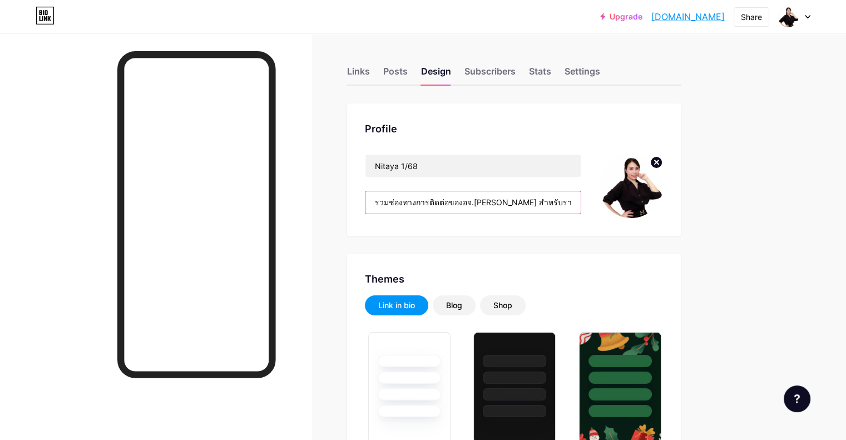
click at [559, 202] on input "รวมช่องทางการติดต่อของอจ.[PERSON_NAME] สำหรับรายวิชาที่เป็น E-learning" at bounding box center [472, 202] width 215 height 22
click at [556, 200] on input "รวมช่องทางการติดต่อของอจ.[PERSON_NAME] สำหรับรายวิชาที่เป็น E-learning" at bounding box center [472, 202] width 215 height 22
drag, startPoint x: 558, startPoint y: 203, endPoint x: 583, endPoint y: 206, distance: 24.7
click at [580, 206] on input "รวมช่องทางการติดต่อของอจ.[PERSON_NAME] สำหรับรายวิชาที่เป็น E-learning" at bounding box center [472, 202] width 215 height 22
click at [556, 199] on input "รวมช่องทางการติดต่อของอจ.[PERSON_NAME] สำหรับรายวิชาที่เป็น E-learning" at bounding box center [472, 202] width 215 height 22
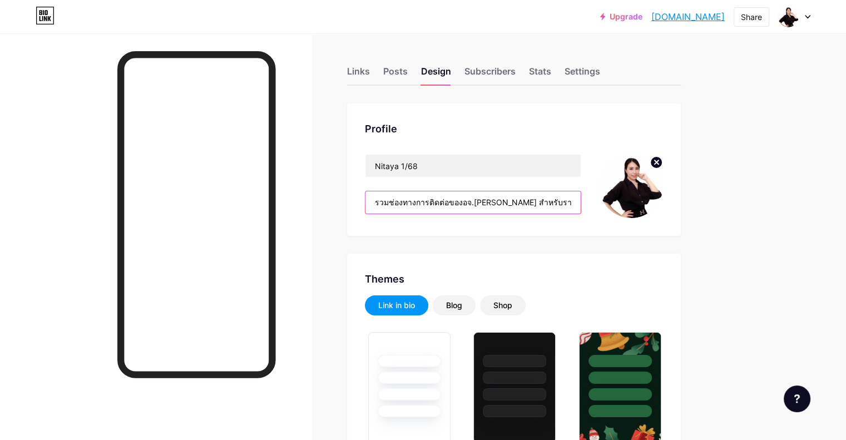
drag, startPoint x: 556, startPoint y: 199, endPoint x: 593, endPoint y: 202, distance: 36.2
click at [580, 202] on input "รวมช่องทางการติดต่อของอจ.[PERSON_NAME] สำหรับรายวิชาที่เป็น E-learning" at bounding box center [472, 202] width 215 height 22
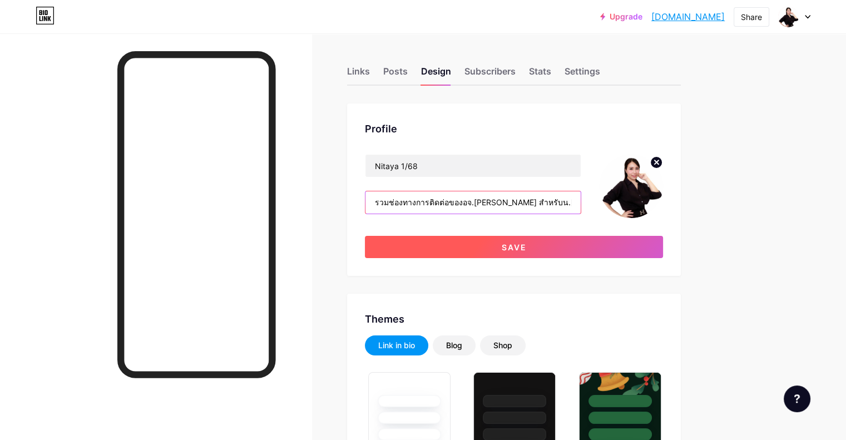
type input "รวมช่องทางการติดต่อของอจ.[PERSON_NAME] สำหรับน.[PERSON_NAME]เรียน E-learning"
click at [541, 247] on button "Save" at bounding box center [514, 247] width 298 height 22
